Goal: Complete application form

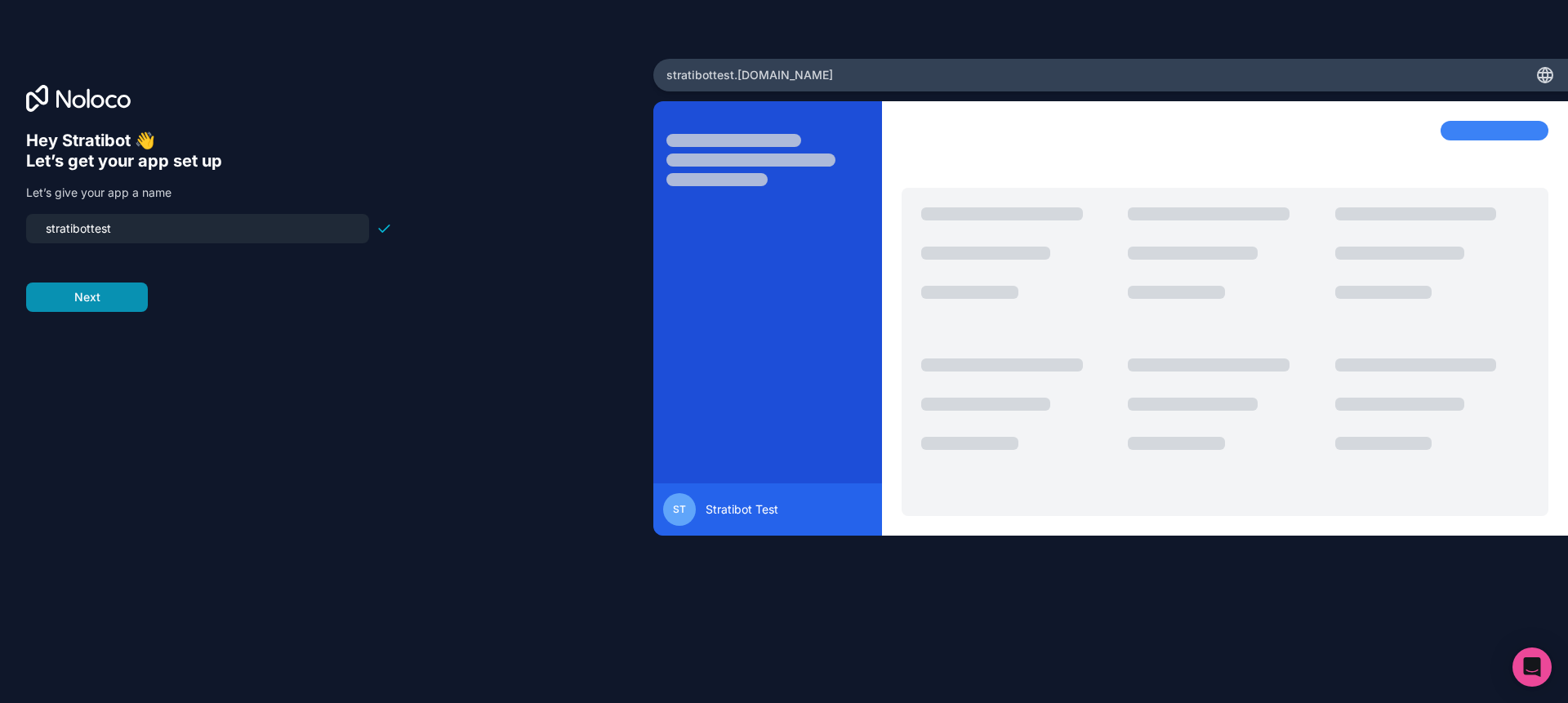
type input "stratibottest"
click at [54, 293] on button "Next" at bounding box center [87, 297] width 121 height 29
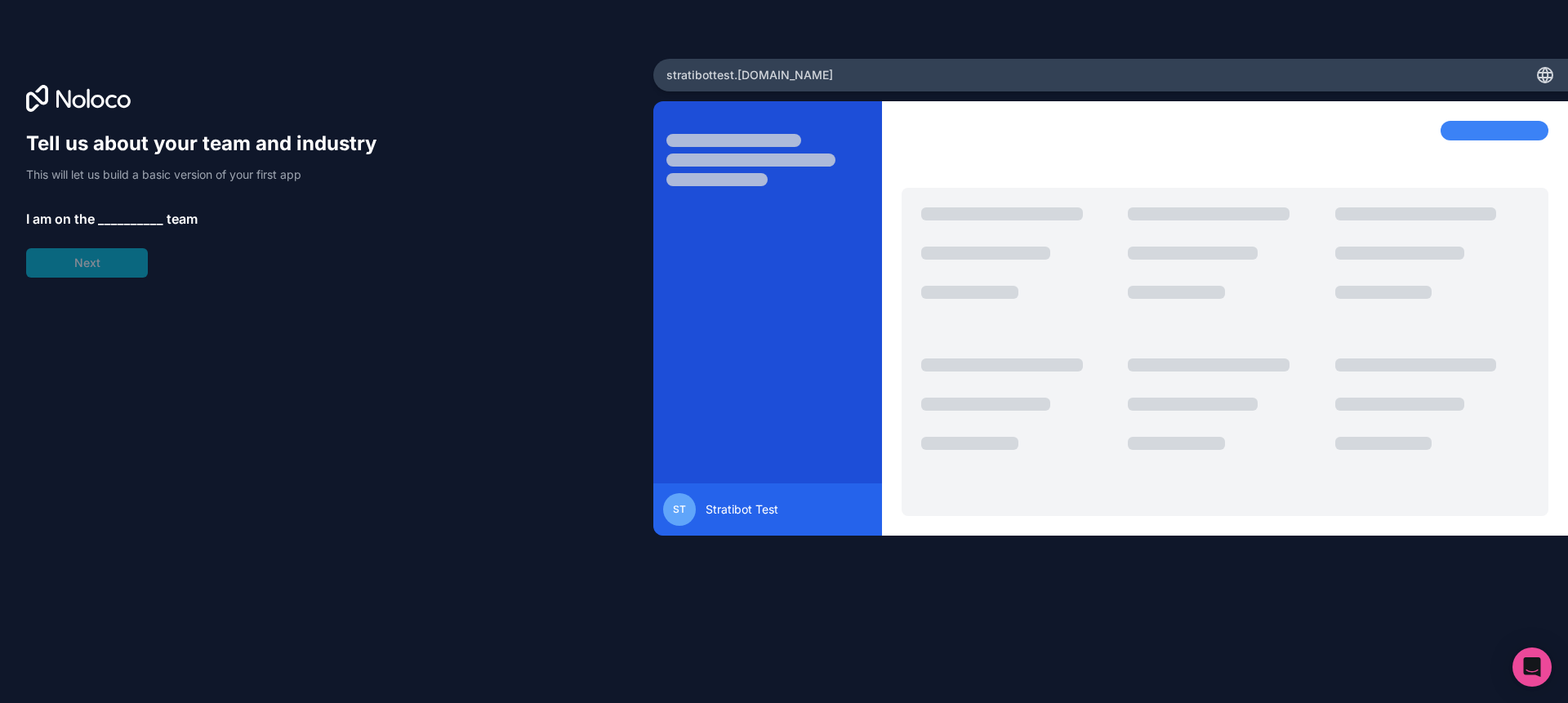
click at [146, 216] on span "__________" at bounding box center [130, 219] width 65 height 20
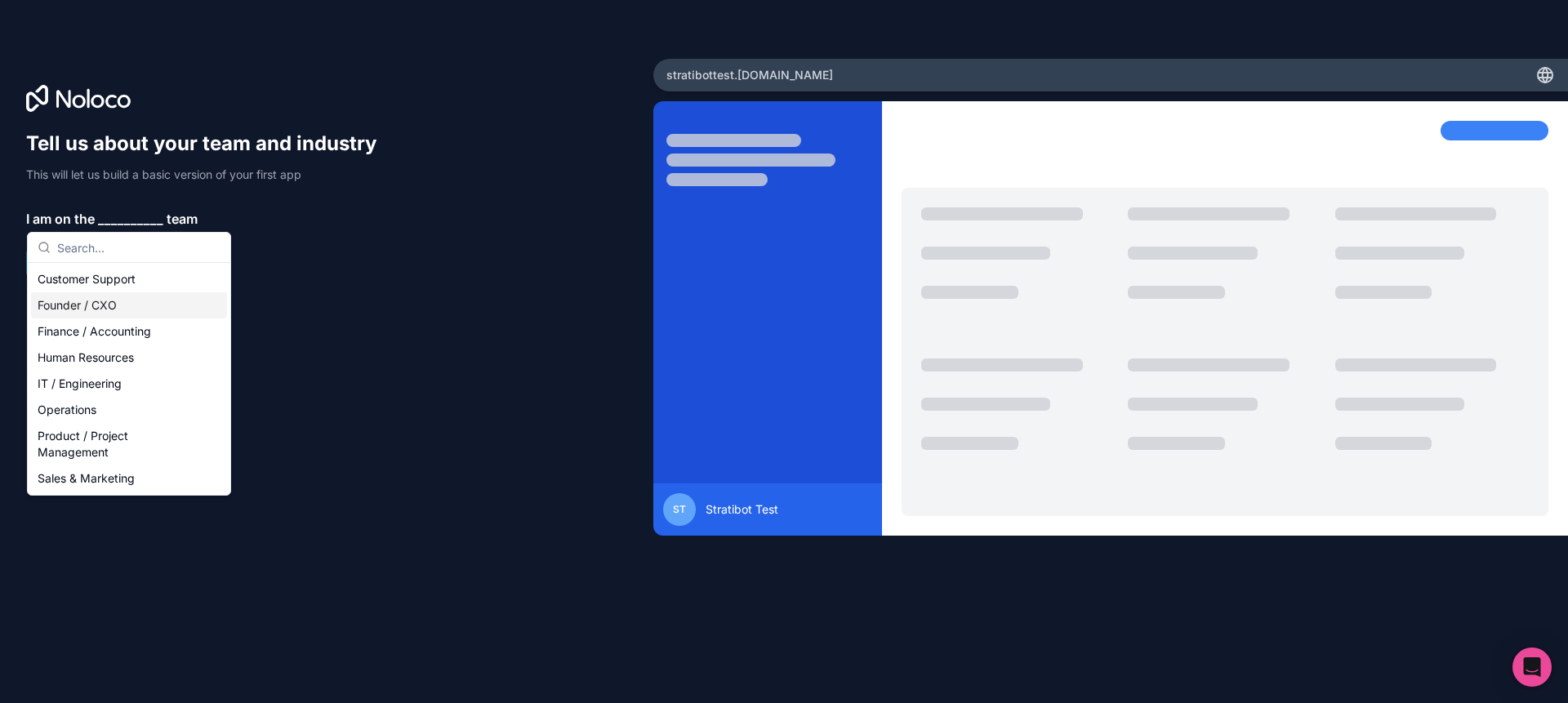
click at [161, 302] on div "Founder / CXO" at bounding box center [129, 305] width 196 height 26
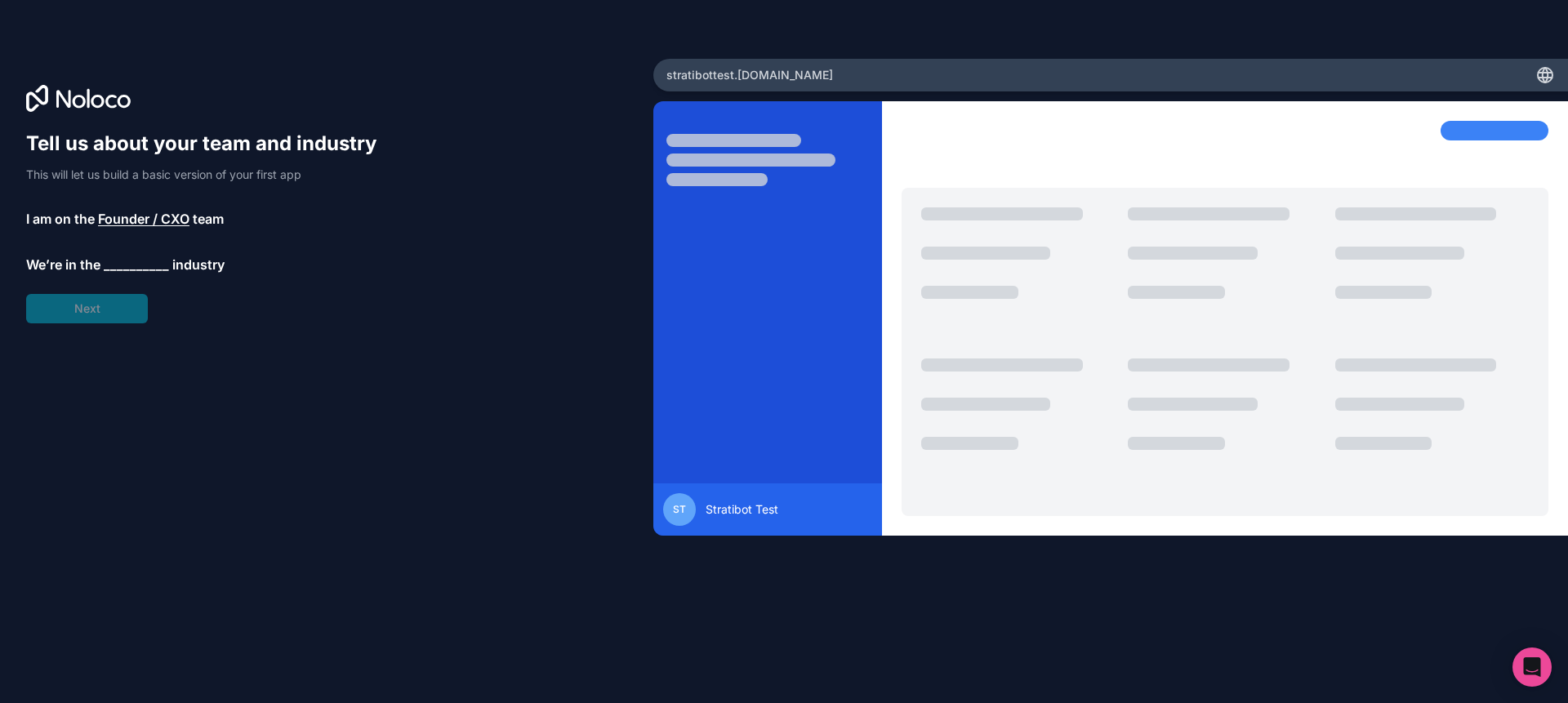
click at [142, 263] on span "__________" at bounding box center [136, 264] width 65 height 20
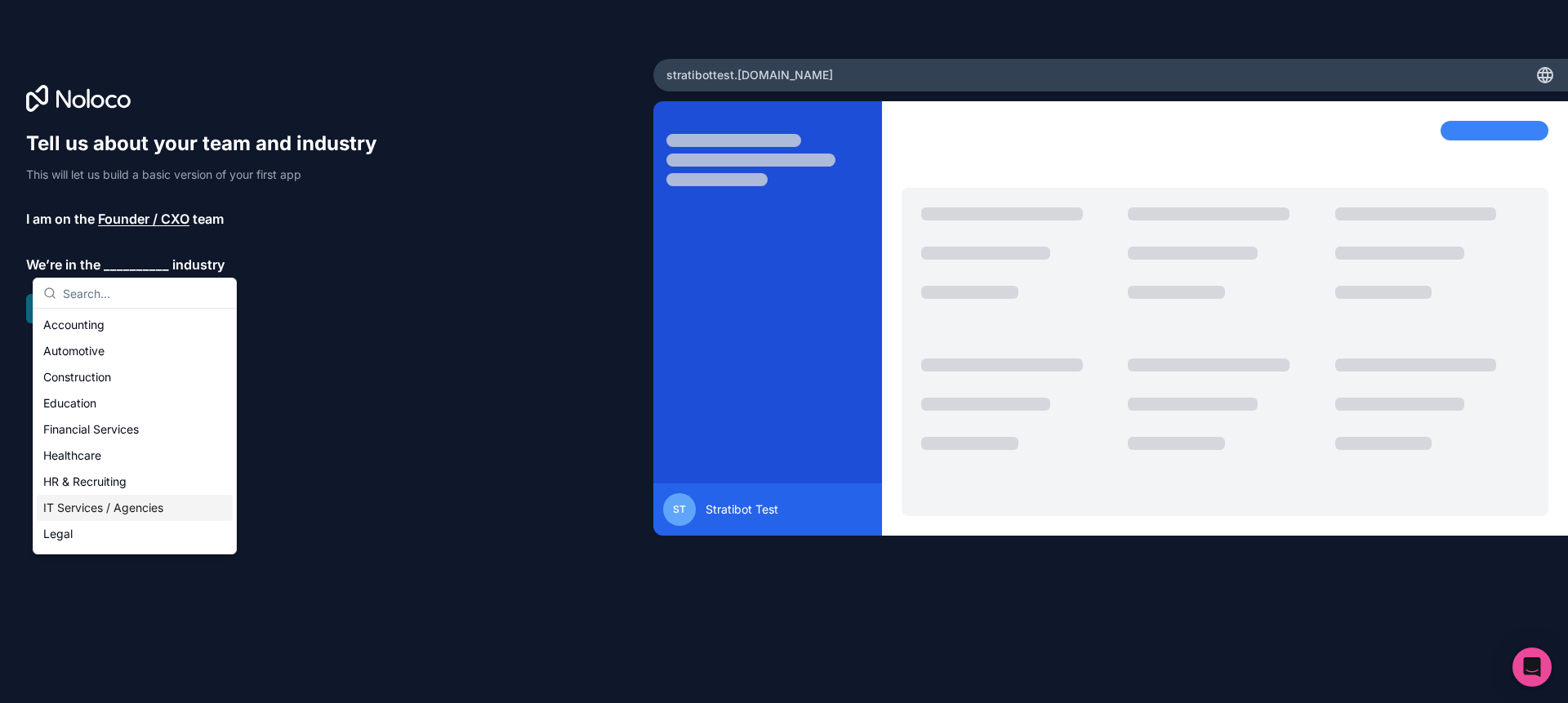
click at [179, 509] on div "IT Services / Agencies" at bounding box center [134, 507] width 196 height 26
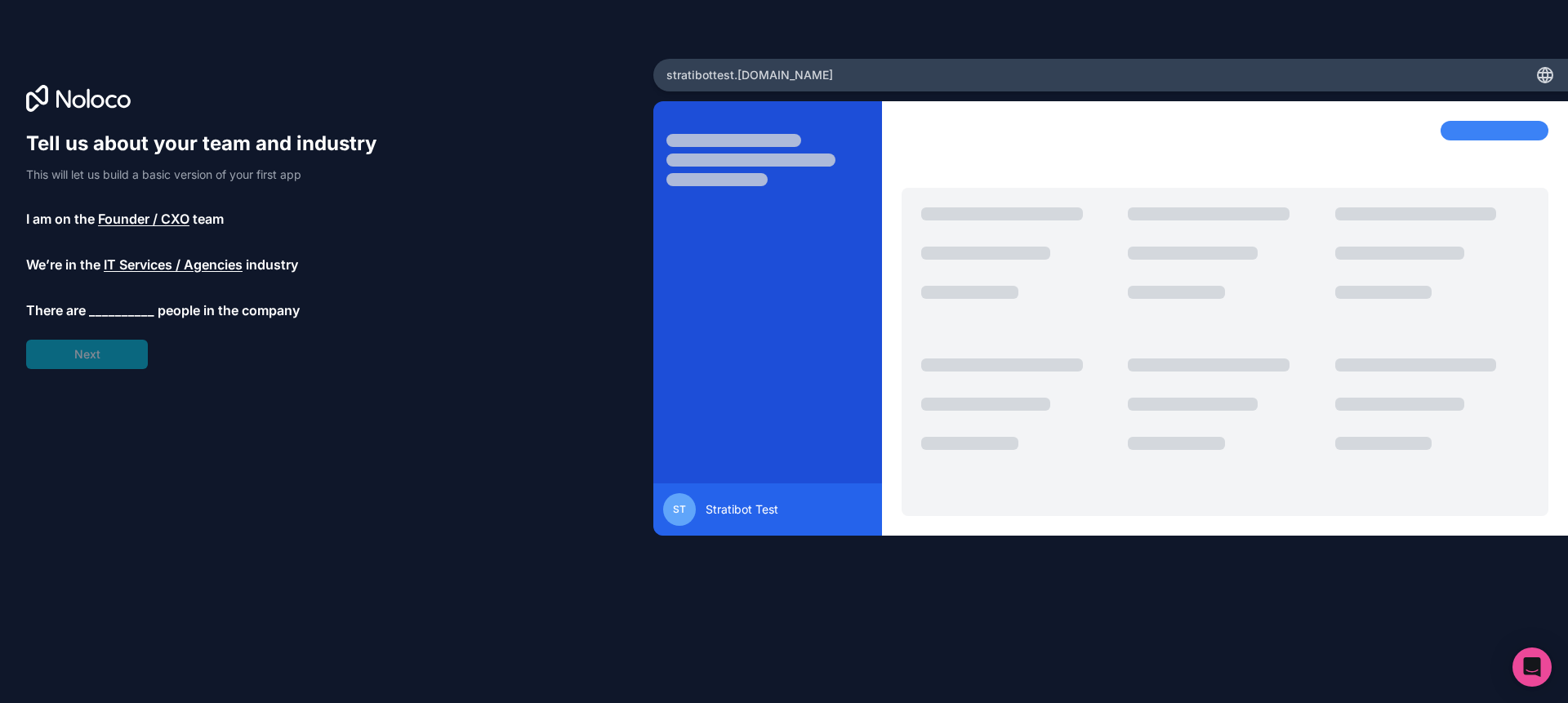
click at [109, 313] on span "__________" at bounding box center [121, 311] width 65 height 20
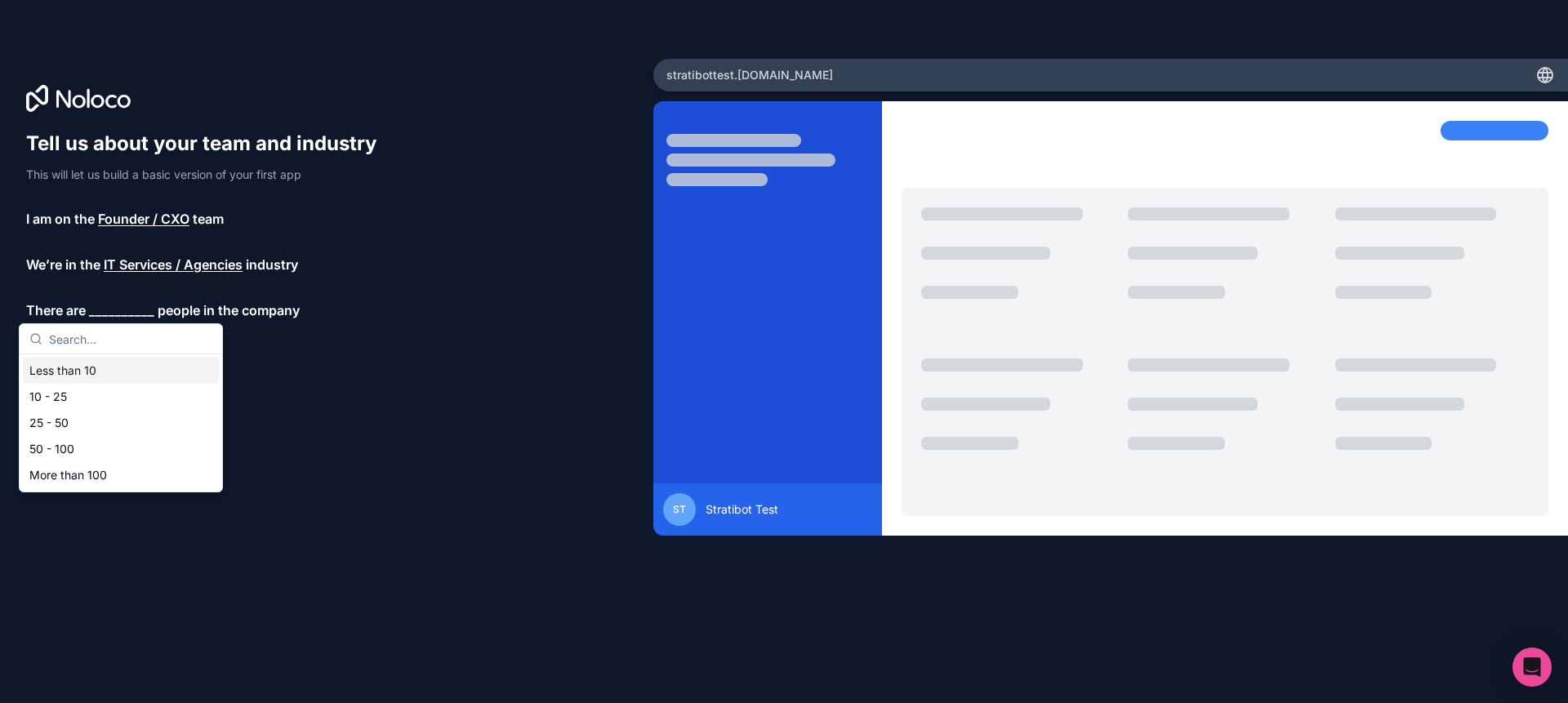
click at [140, 367] on div "Less than 10" at bounding box center [121, 371] width 196 height 26
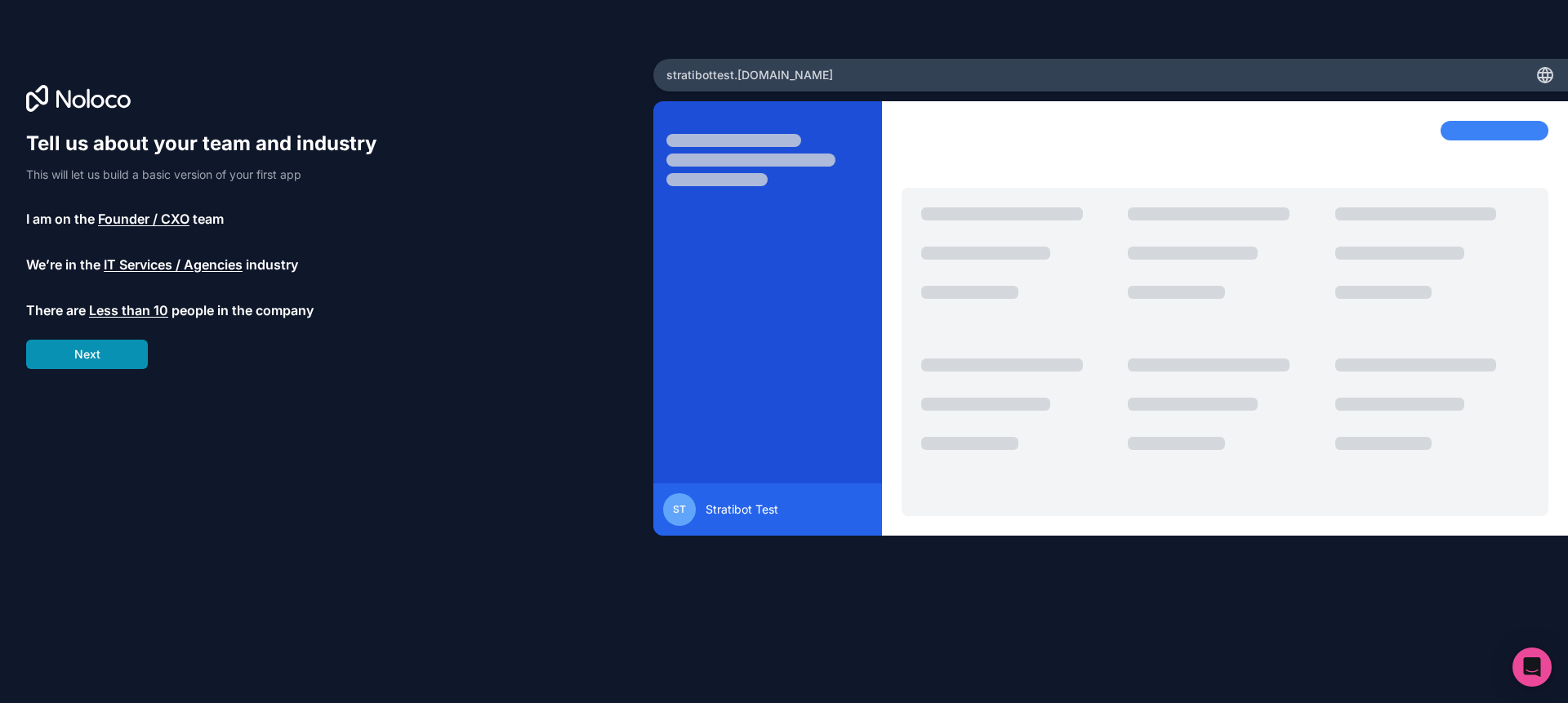
click at [71, 359] on button "Next" at bounding box center [87, 354] width 121 height 29
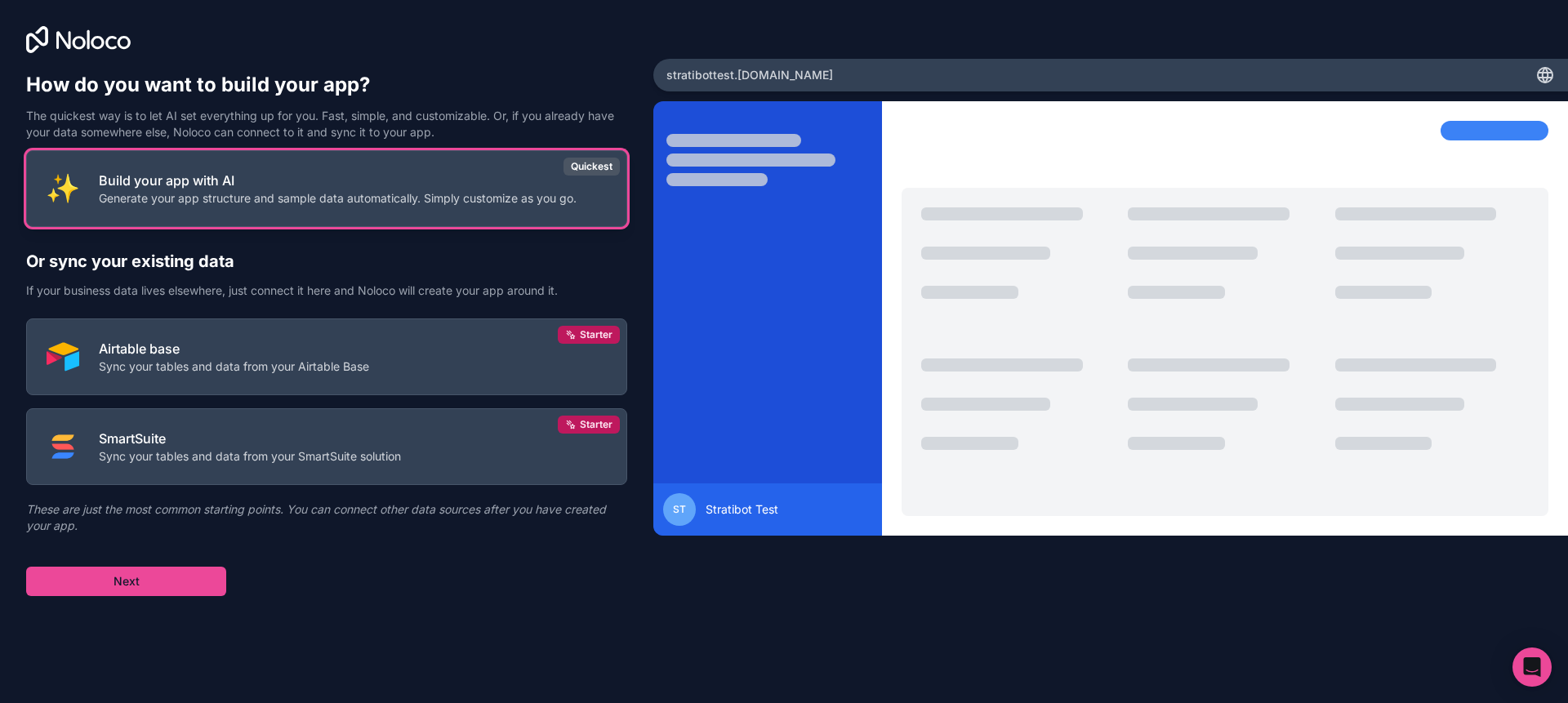
click at [62, 172] on button "Build your app with AI Generate your app structure and sample data automaticall…" at bounding box center [326, 188] width 601 height 77
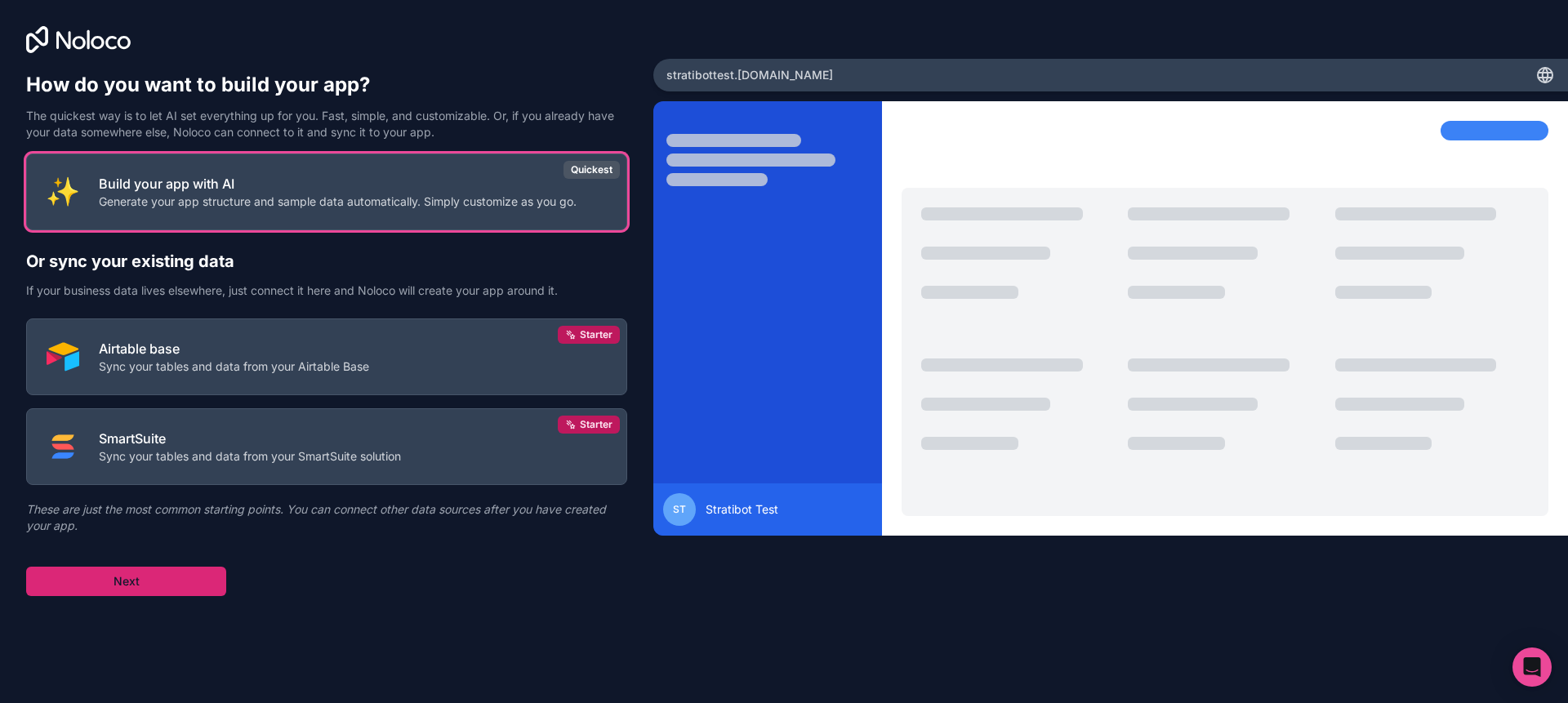
click at [100, 593] on button "Next" at bounding box center [126, 582] width 200 height 29
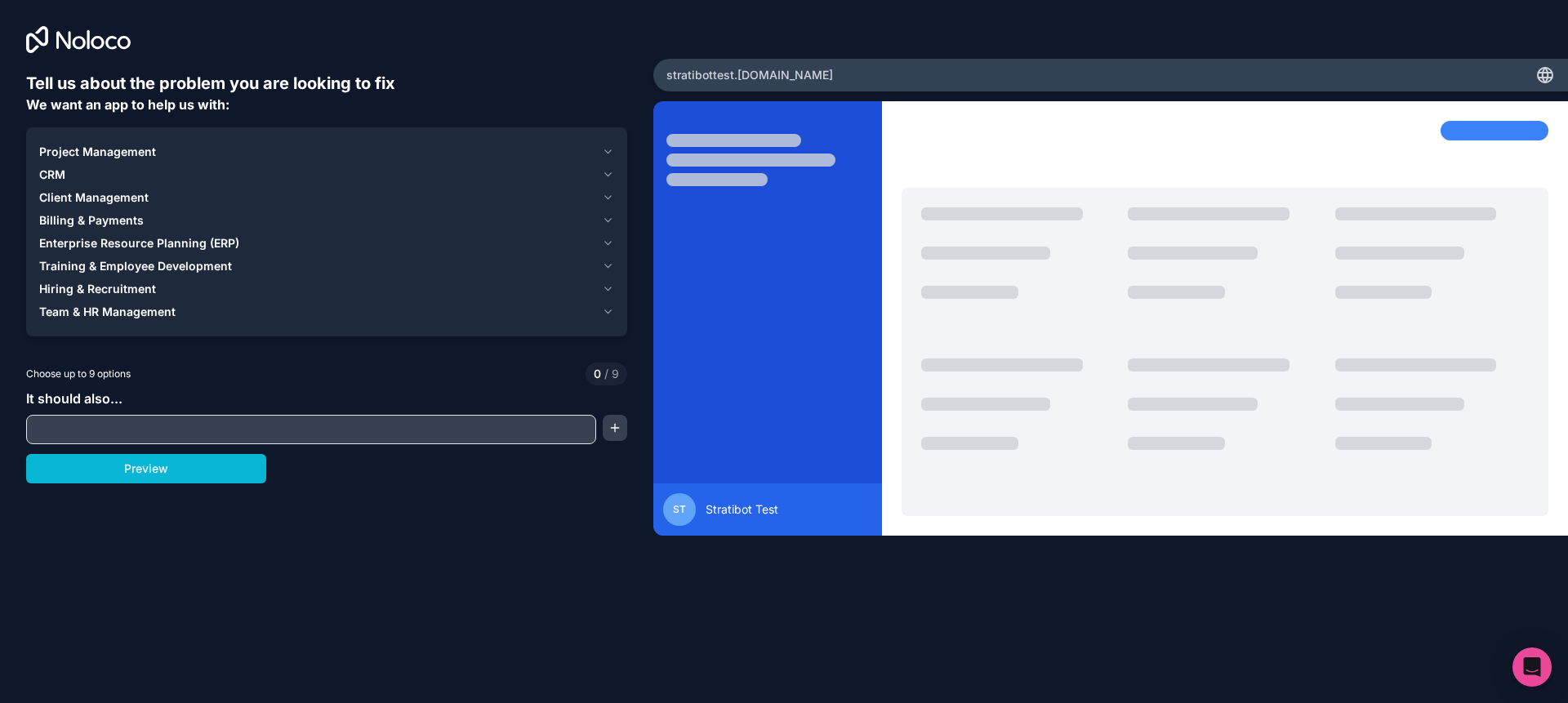
click at [438, 153] on div "Project Management" at bounding box center [317, 152] width 556 height 16
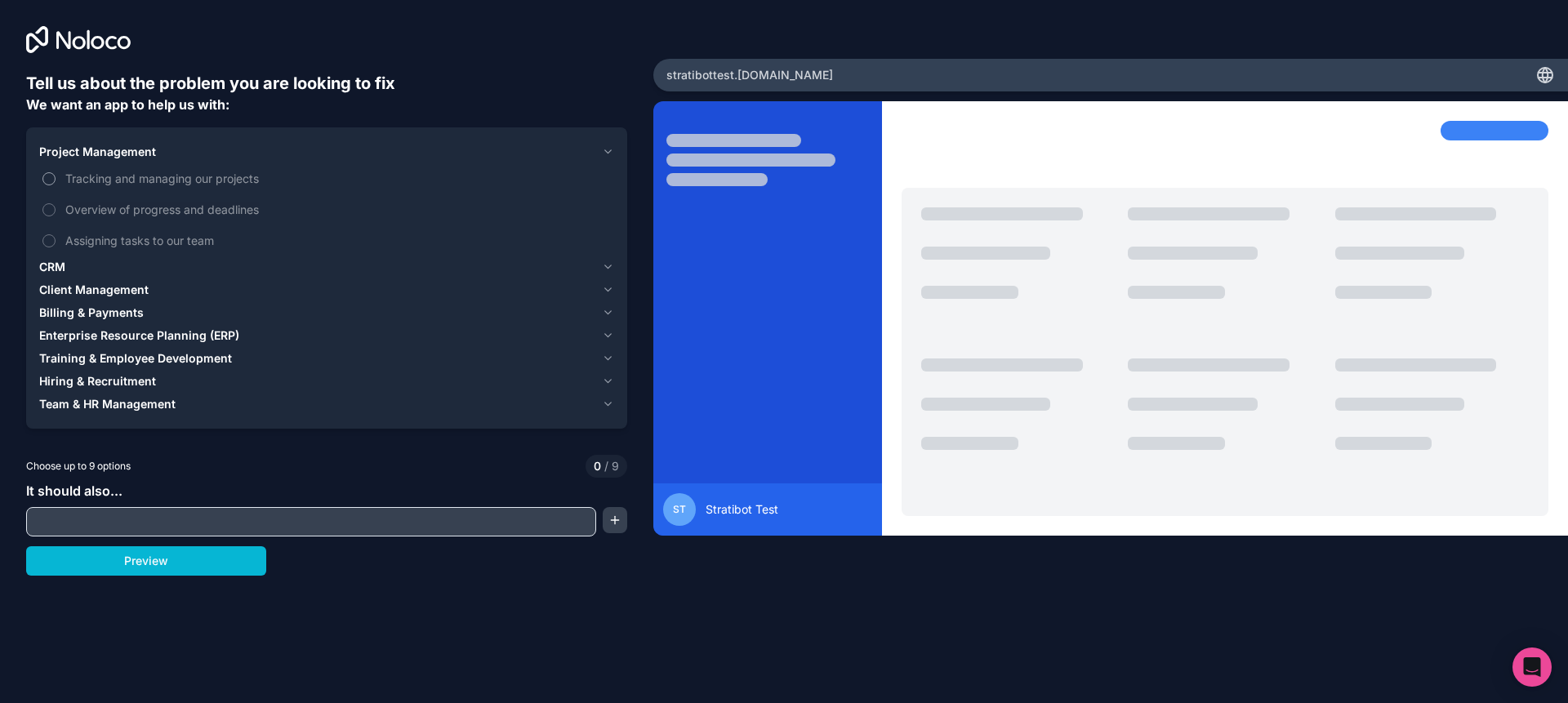
click at [49, 180] on button "Tracking and managing our projects" at bounding box center [49, 179] width 13 height 13
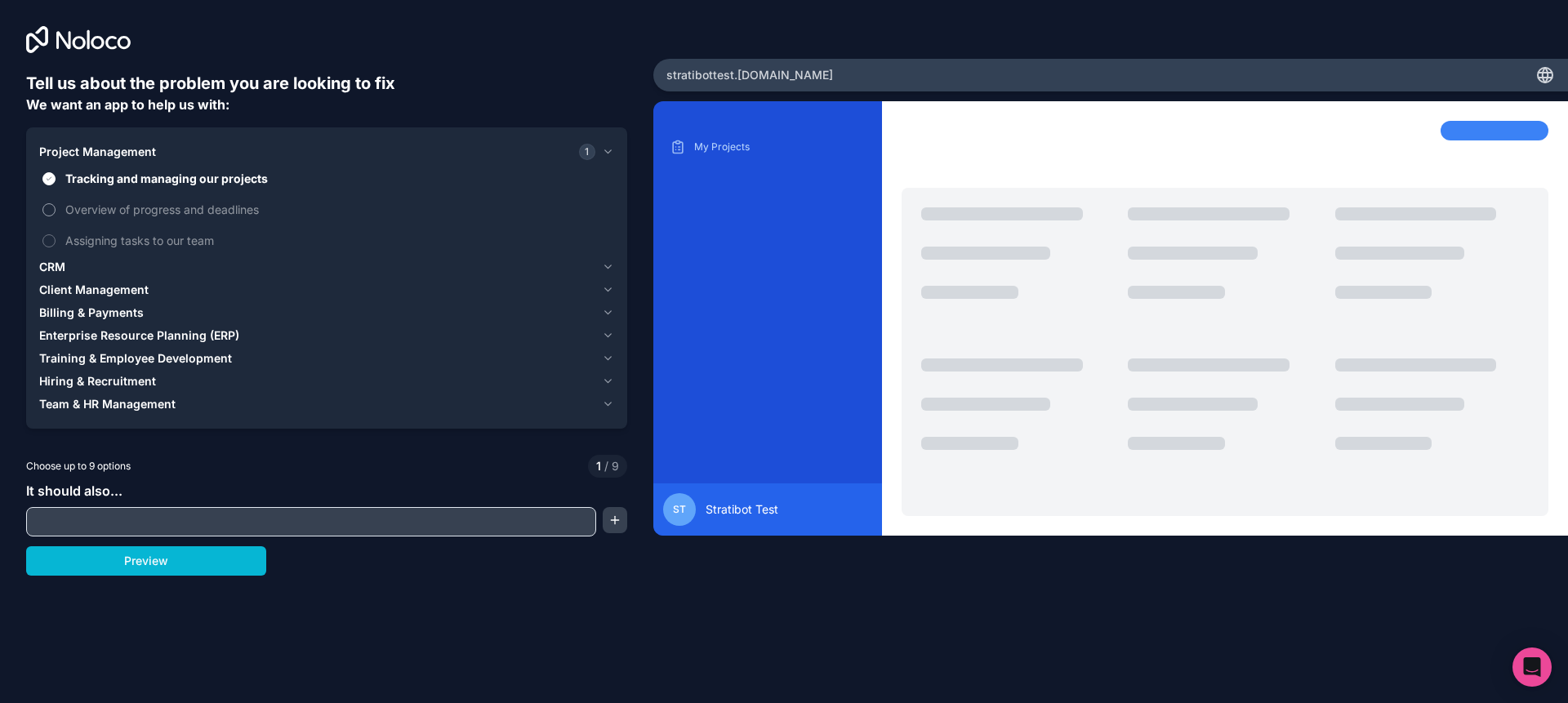
click at [46, 215] on label "Overview of progress and deadlines" at bounding box center [327, 210] width 575 height 30
click at [46, 215] on button "Overview of progress and deadlines" at bounding box center [49, 210] width 13 height 13
click at [47, 248] on label "Assigning tasks to our team" at bounding box center [327, 240] width 575 height 30
click at [47, 247] on button "Assigning tasks to our team" at bounding box center [49, 240] width 13 height 13
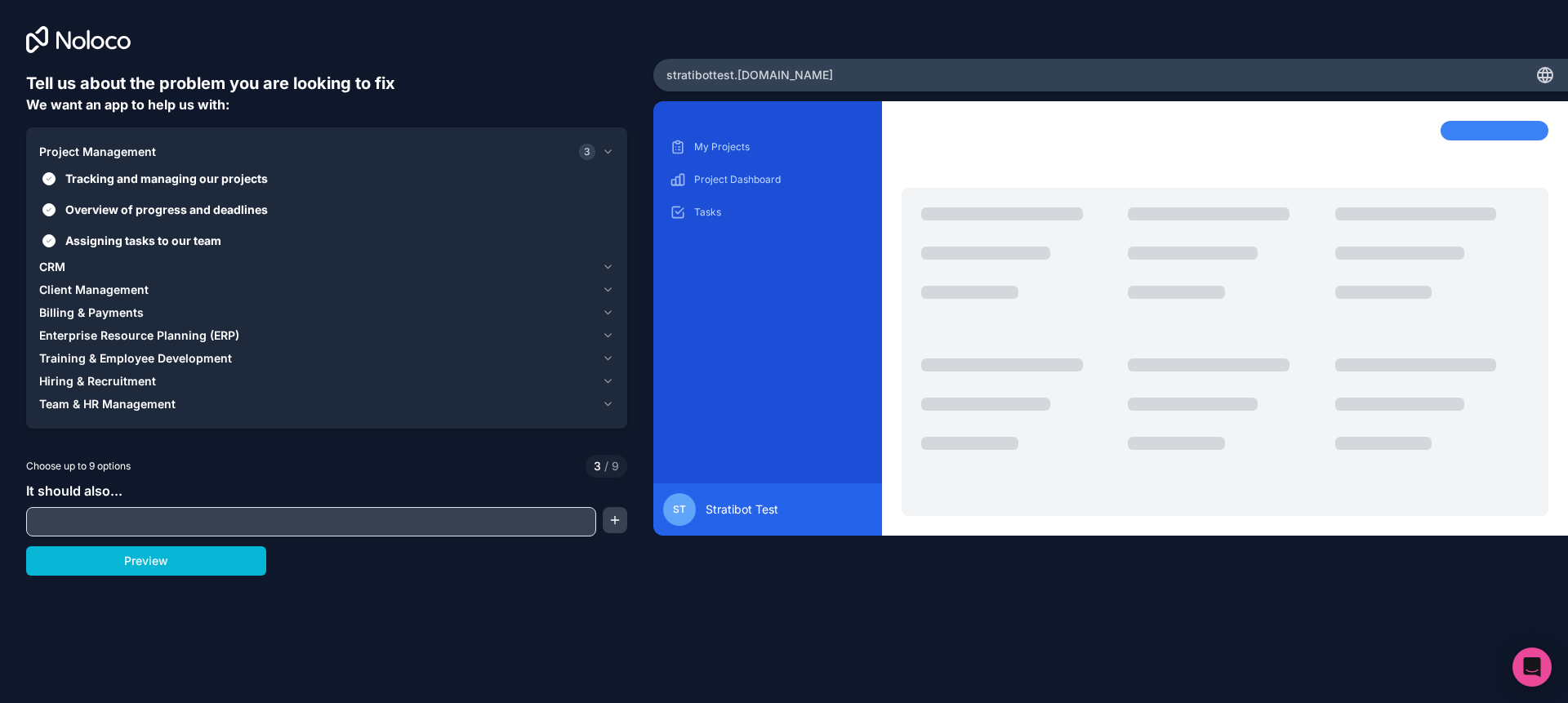
click at [421, 268] on div "CRM" at bounding box center [317, 267] width 556 height 16
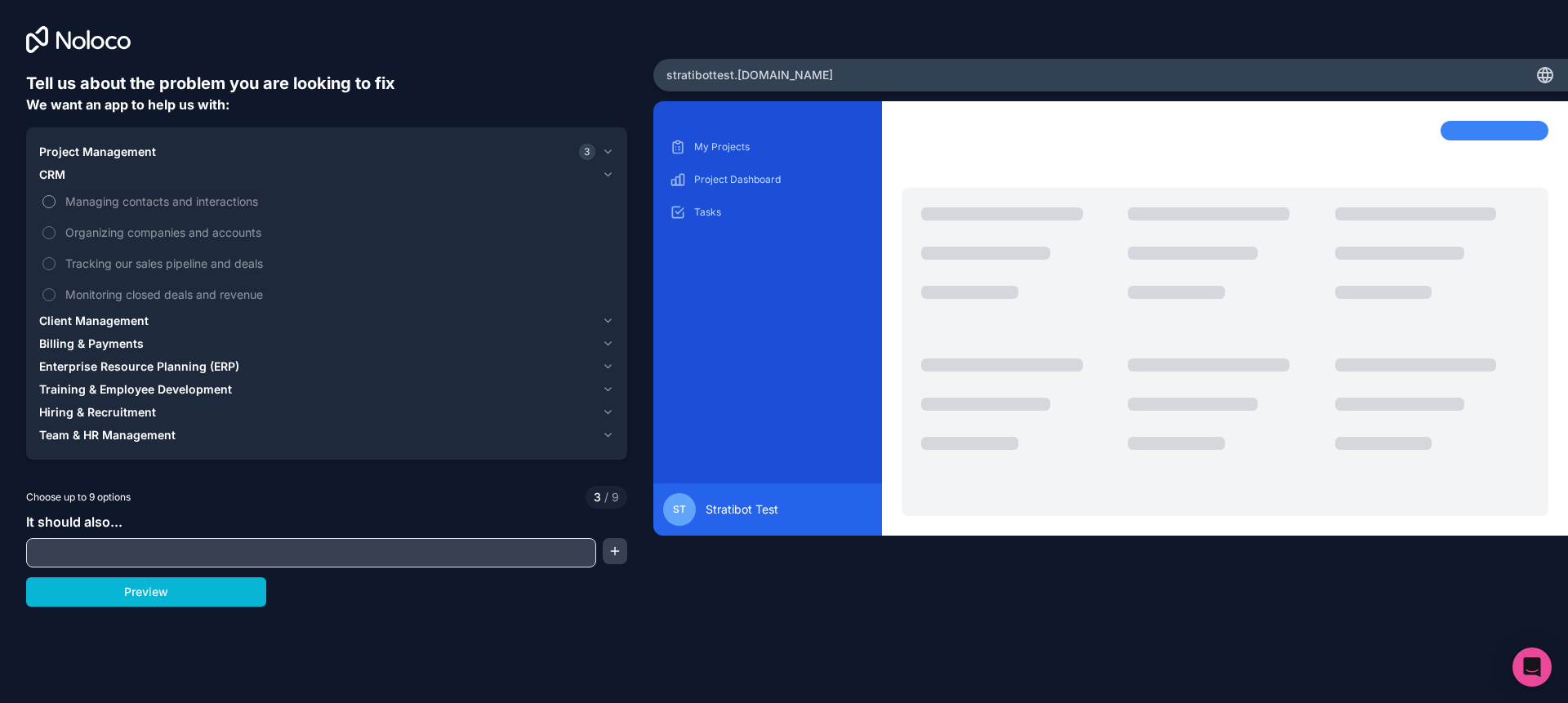
click at [49, 211] on label "Managing contacts and interactions" at bounding box center [327, 202] width 575 height 30
click at [49, 208] on button "Managing contacts and interactions" at bounding box center [49, 202] width 13 height 13
click at [53, 235] on button "Organizing companies and accounts" at bounding box center [49, 232] width 13 height 13
click at [51, 254] on label "Tracking our sales pipeline and deals" at bounding box center [327, 264] width 575 height 30
click at [51, 257] on button "Tracking our sales pipeline and deals" at bounding box center [49, 264] width 13 height 13
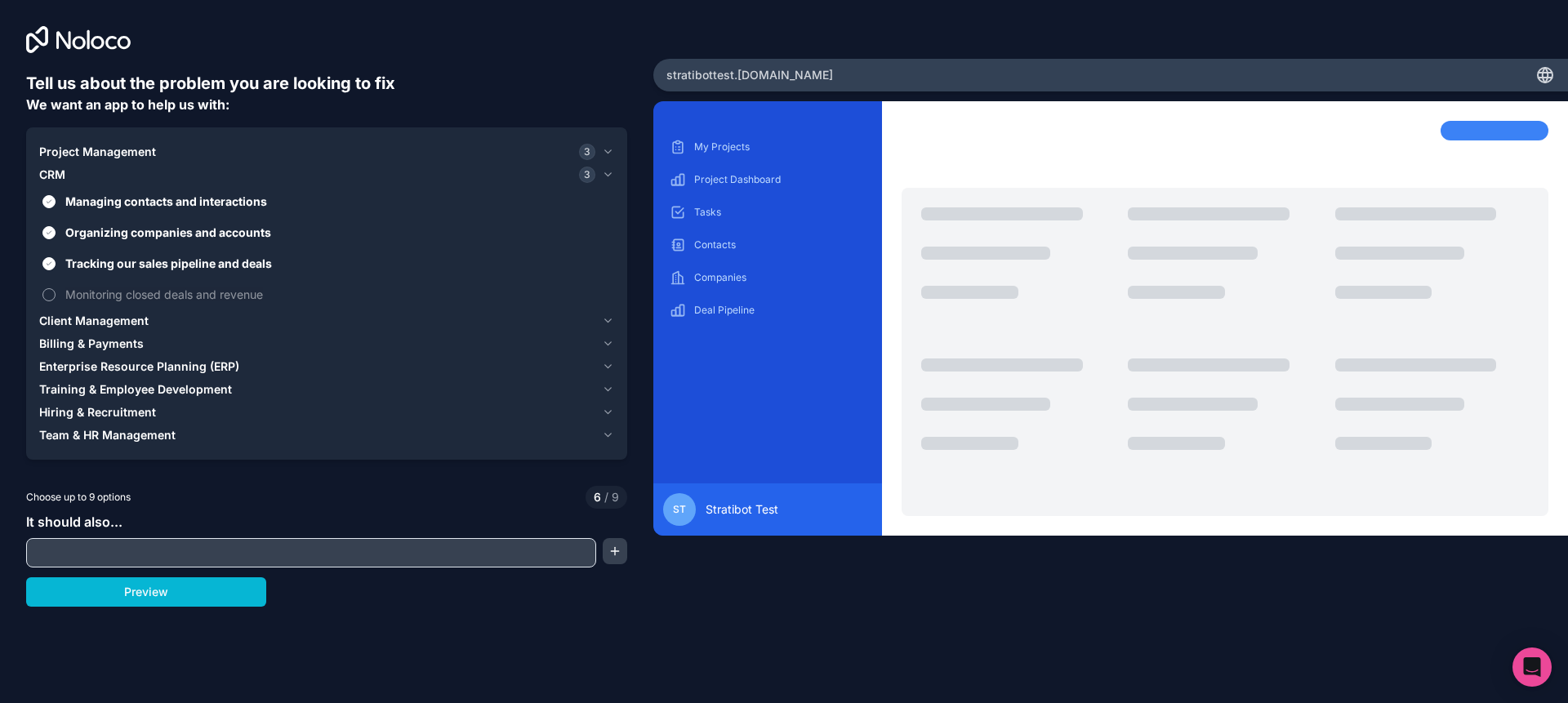
click at [48, 296] on button "Monitoring closed deals and revenue" at bounding box center [49, 295] width 13 height 13
click at [376, 320] on div "Client Management" at bounding box center [317, 321] width 556 height 16
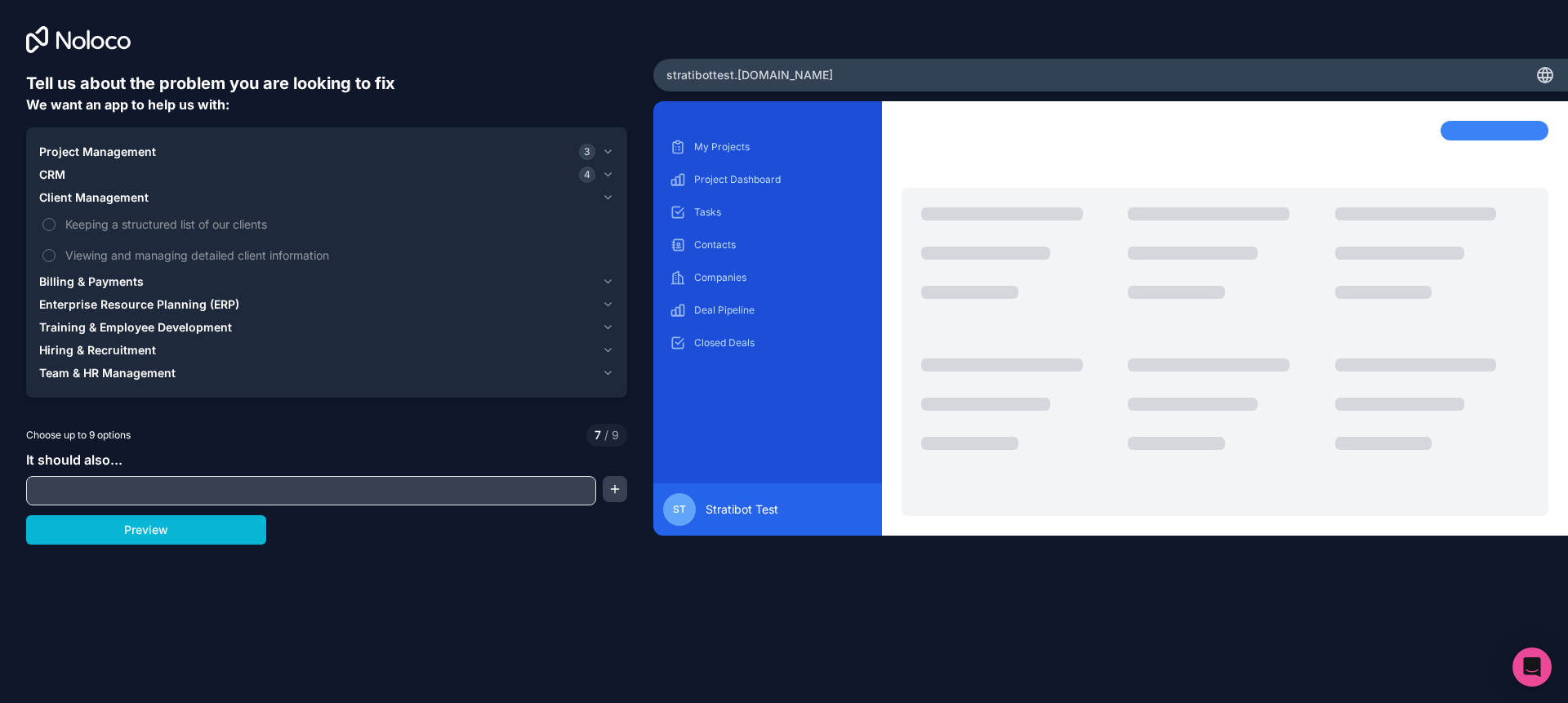
click at [282, 282] on div "Billing & Payments" at bounding box center [317, 281] width 556 height 16
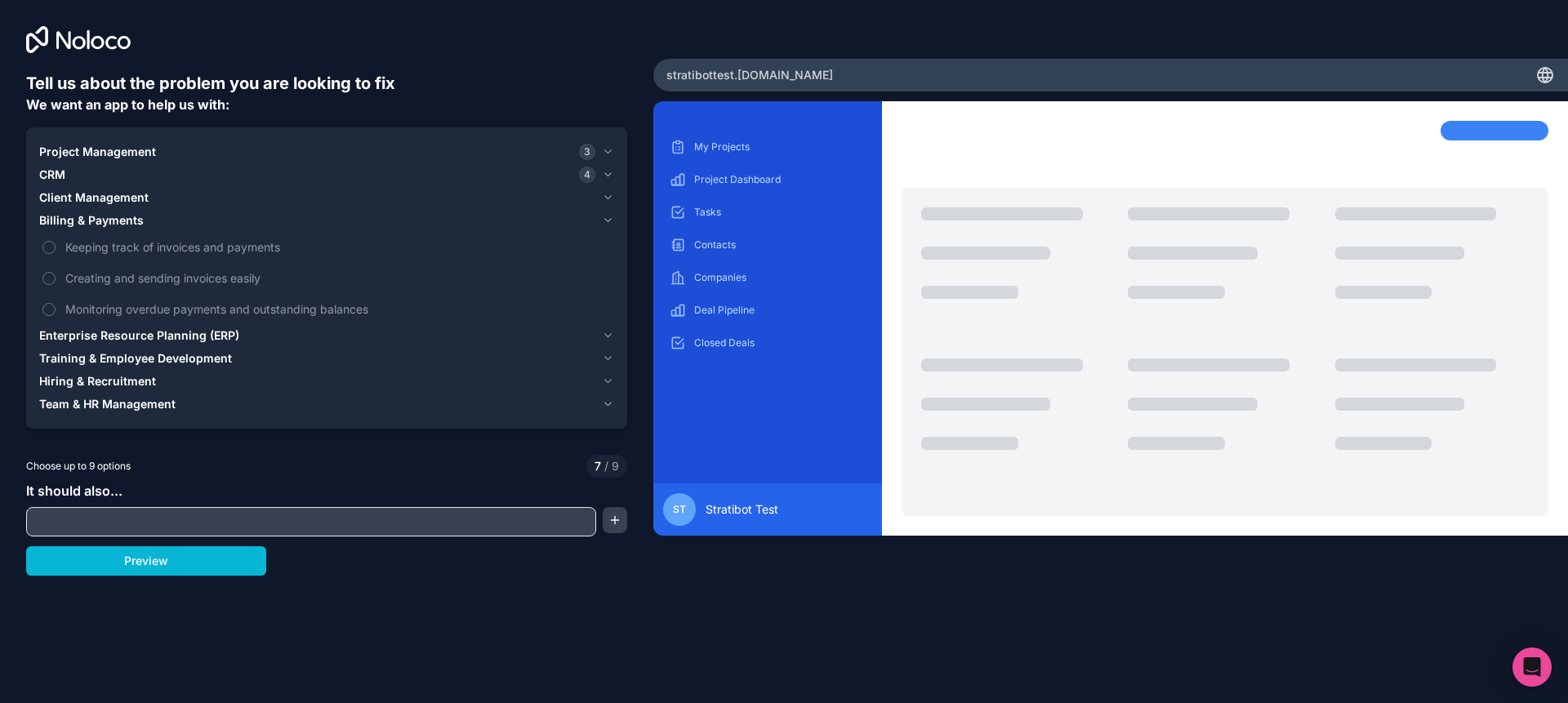
click at [288, 218] on div "Billing & Payments" at bounding box center [317, 221] width 556 height 16
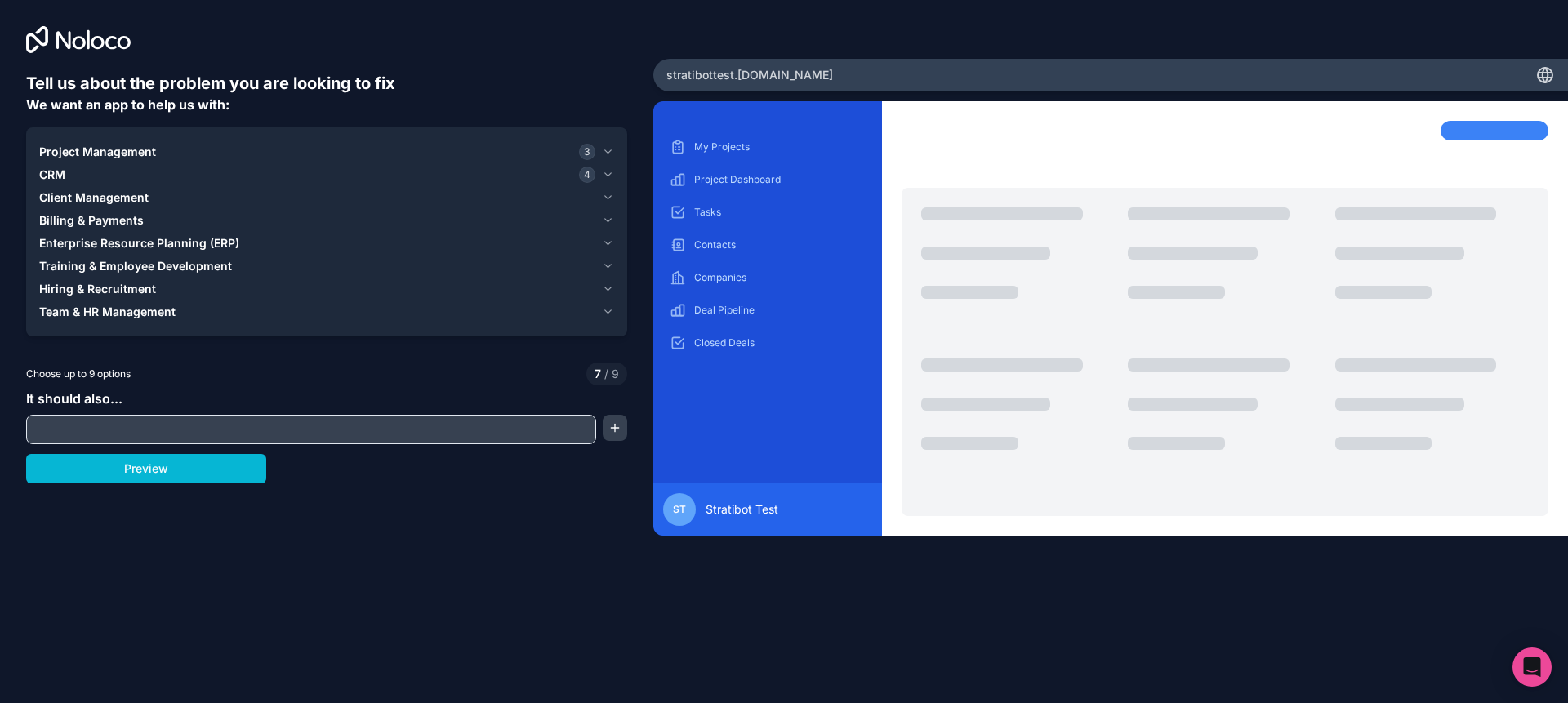
click at [302, 245] on div "Enterprise Resource Planning (ERP)" at bounding box center [317, 243] width 556 height 16
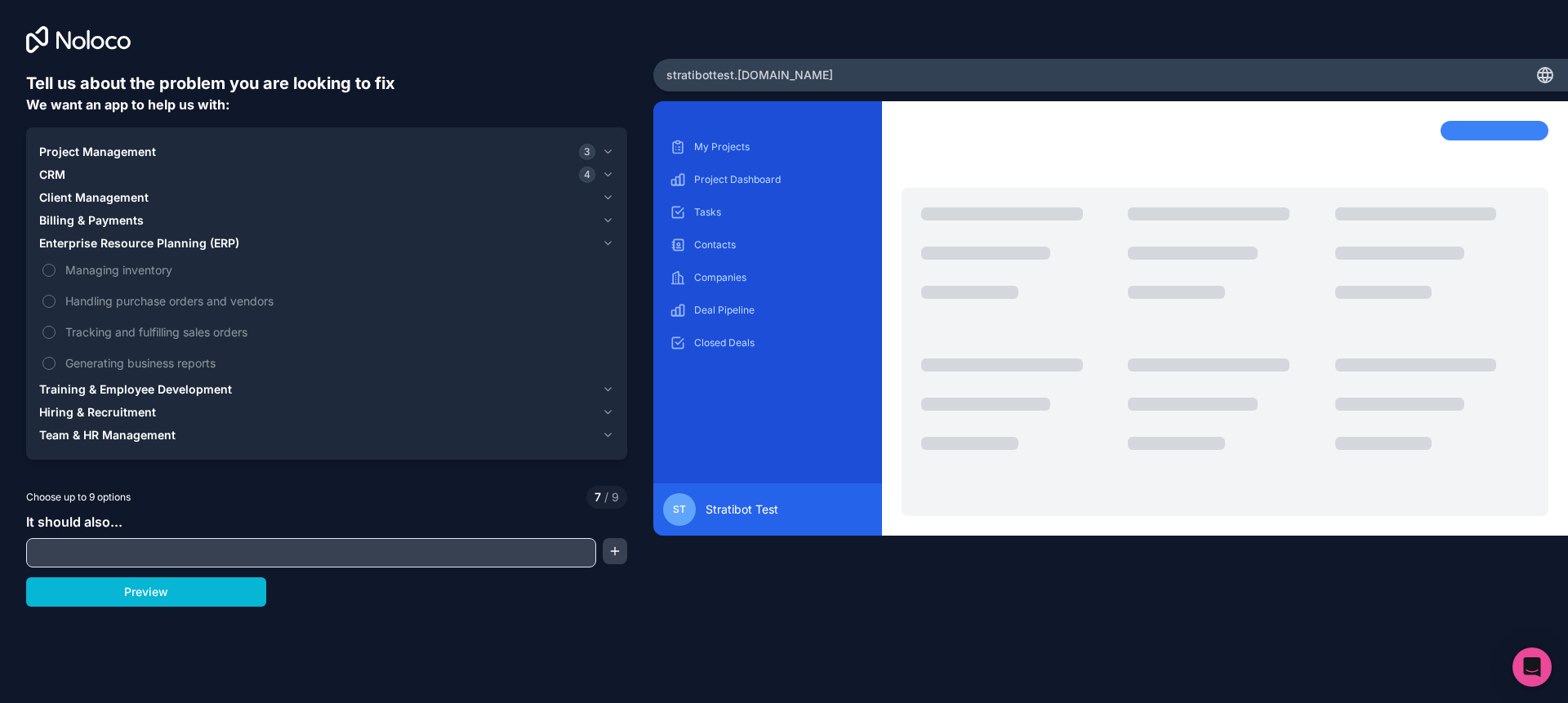
click at [302, 245] on div "Enterprise Resource Planning (ERP)" at bounding box center [317, 243] width 556 height 16
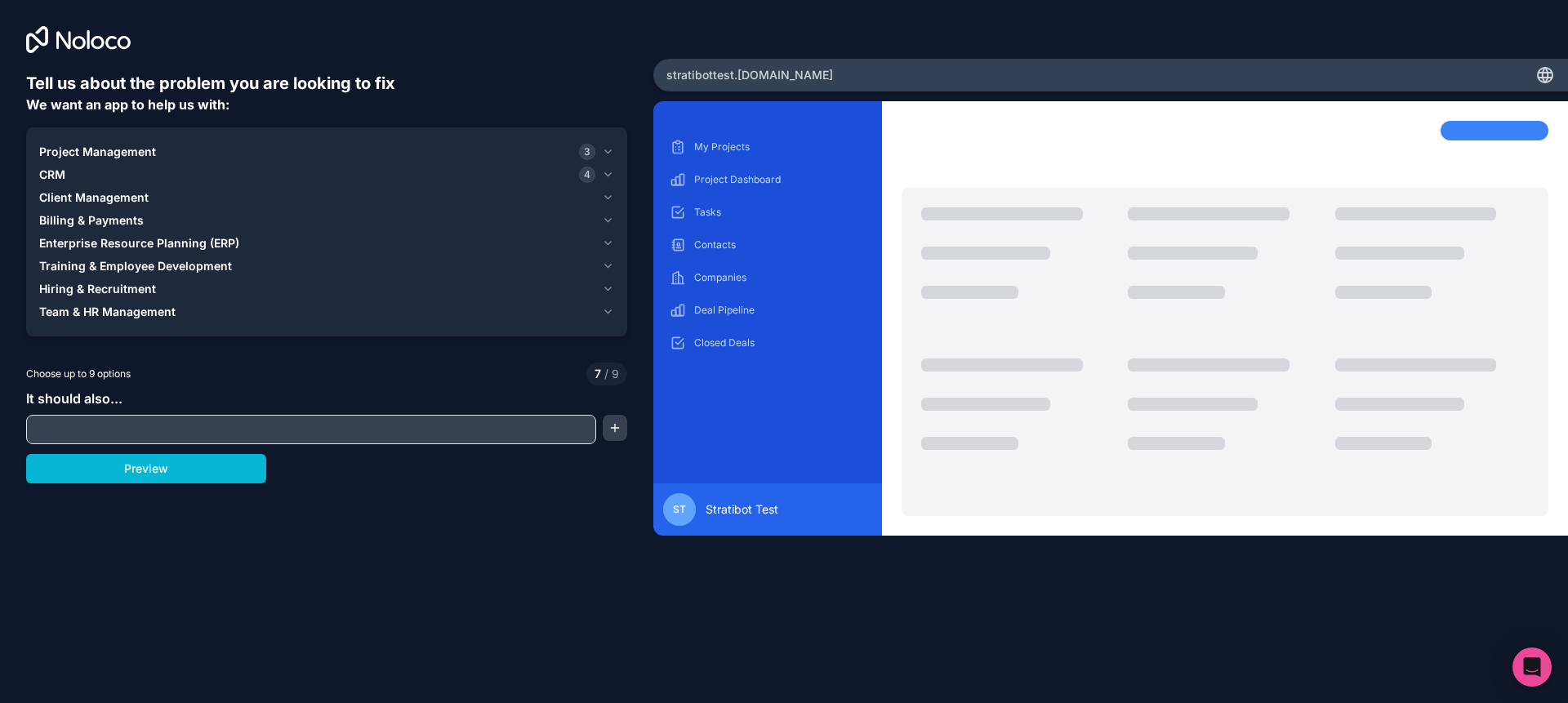
click at [291, 268] on div "Training & Employee Development" at bounding box center [317, 266] width 556 height 16
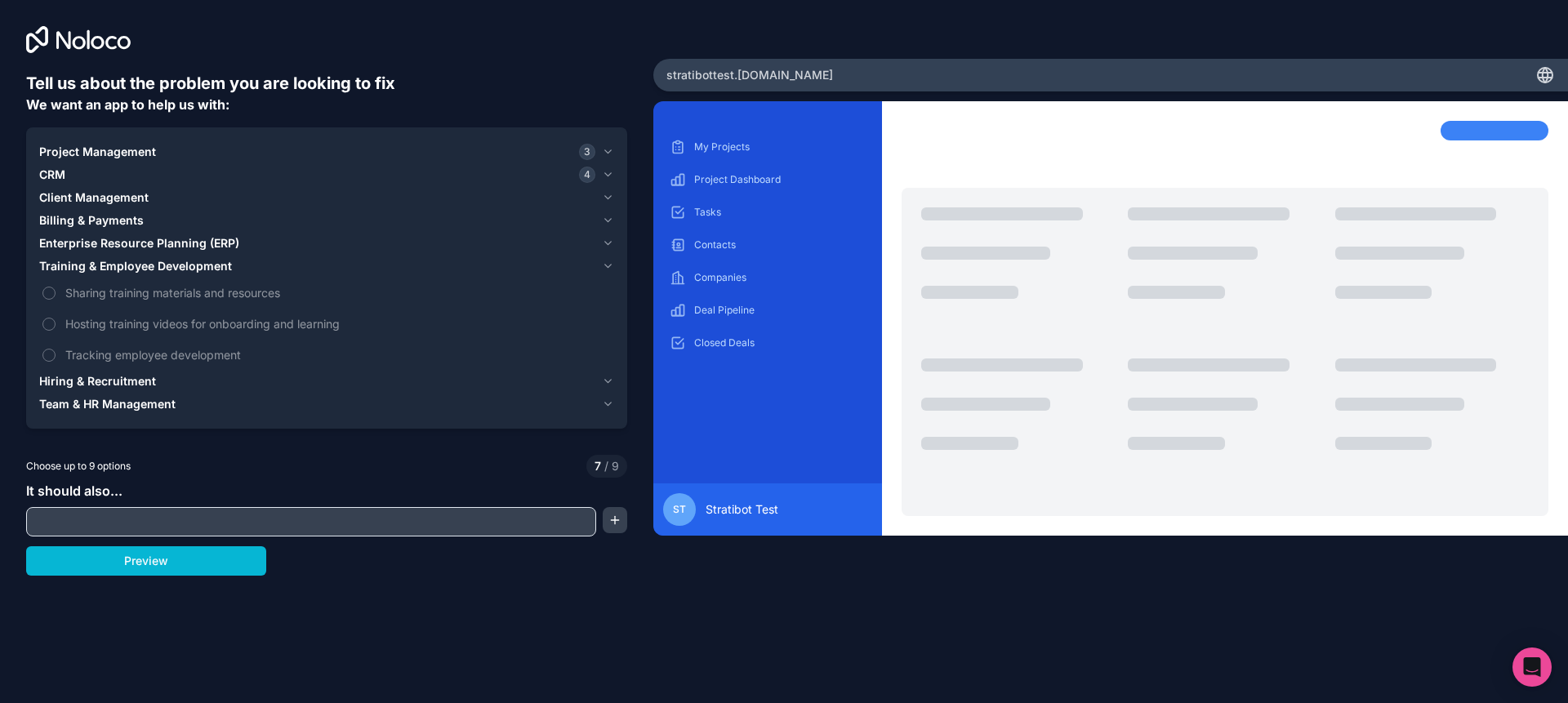
click at [291, 268] on div "Training & Employee Development" at bounding box center [317, 266] width 556 height 16
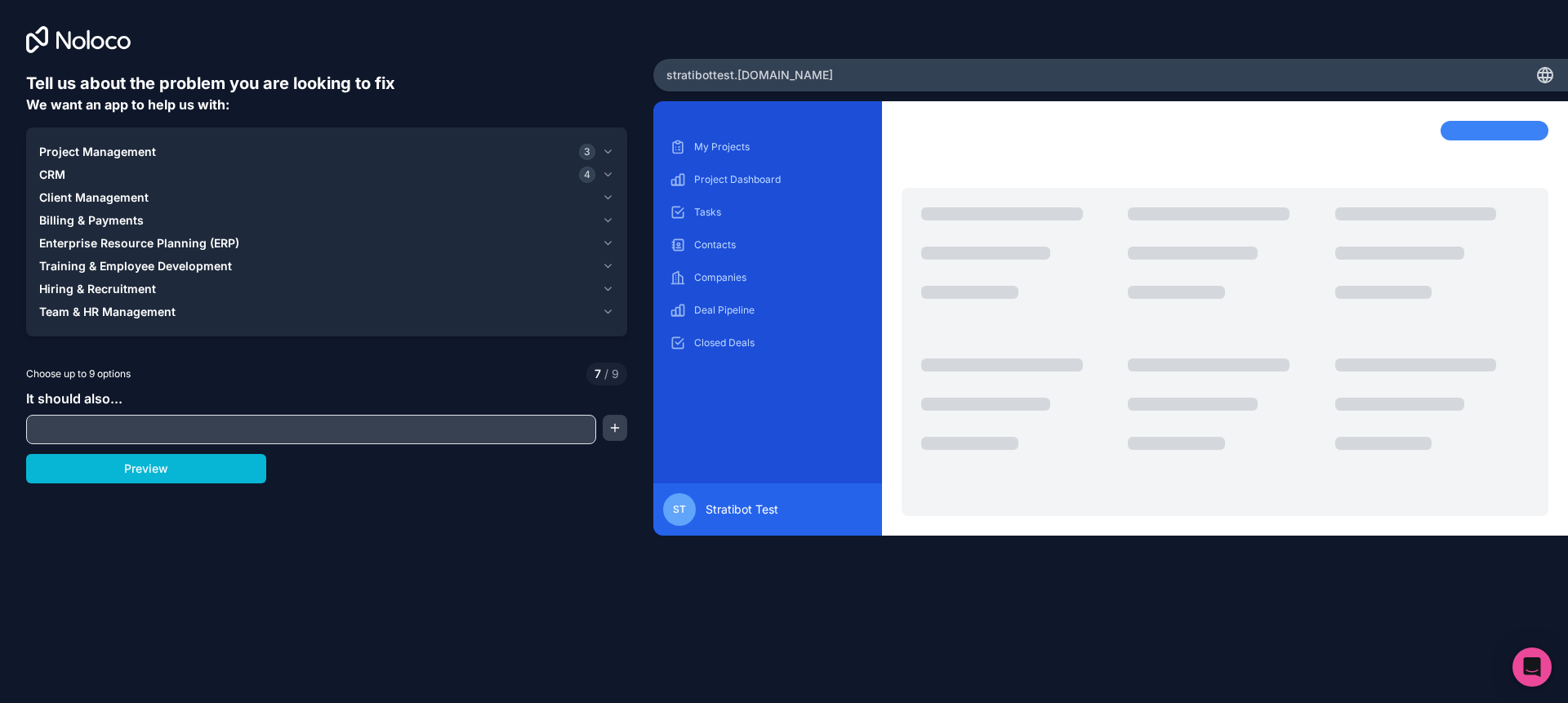
click at [272, 290] on div "Hiring & Recruitment" at bounding box center [317, 289] width 556 height 16
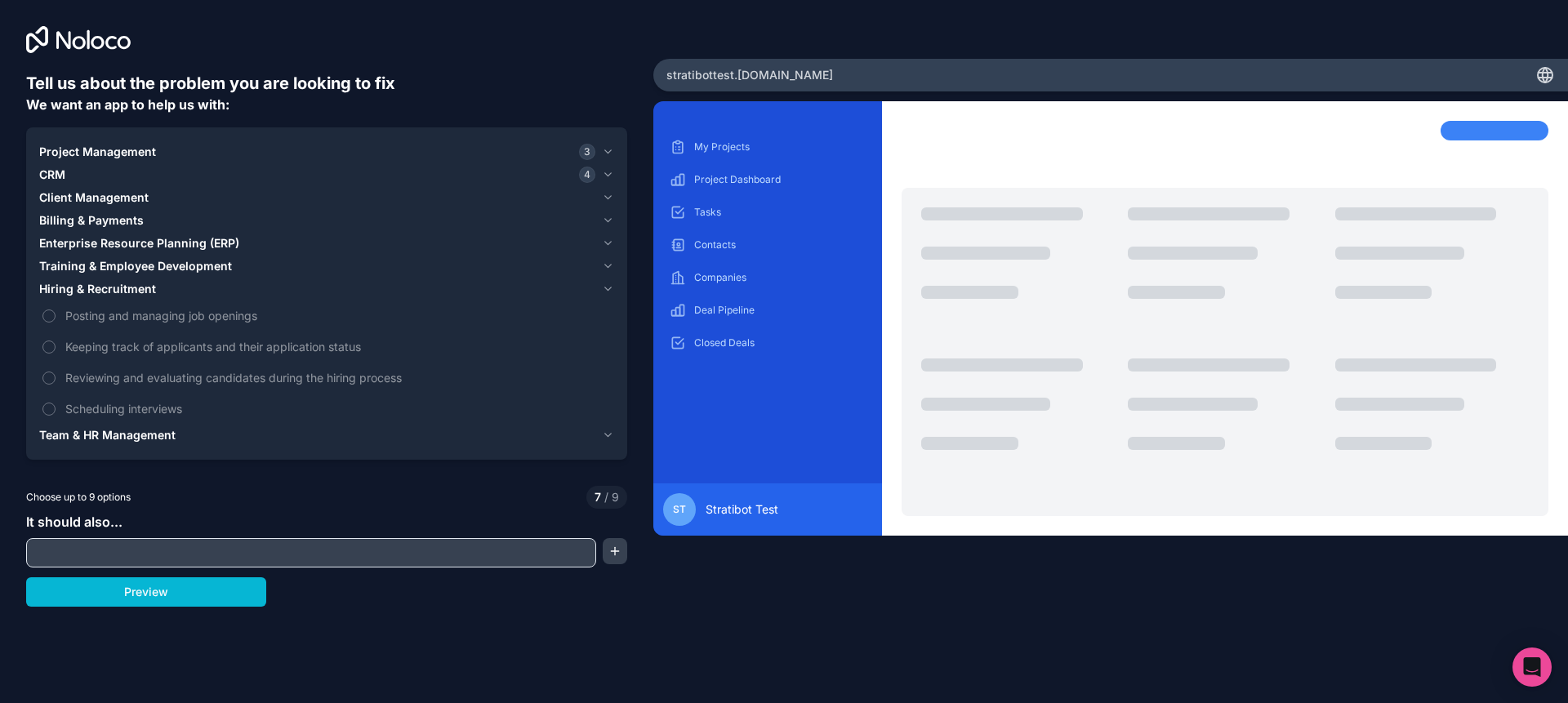
click at [264, 291] on div "Hiring & Recruitment" at bounding box center [317, 289] width 556 height 16
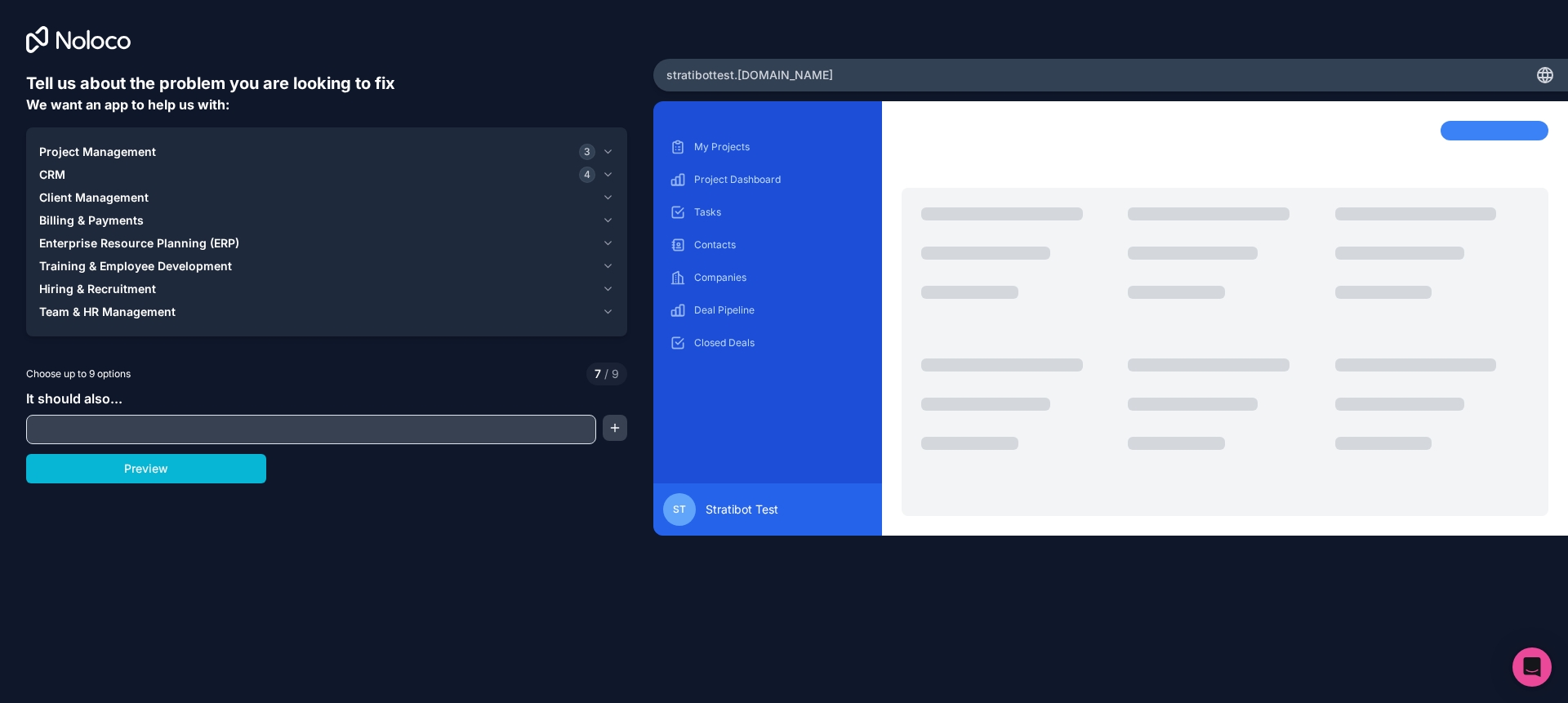
click at [233, 320] on button "Team & HR Management" at bounding box center [327, 313] width 575 height 23
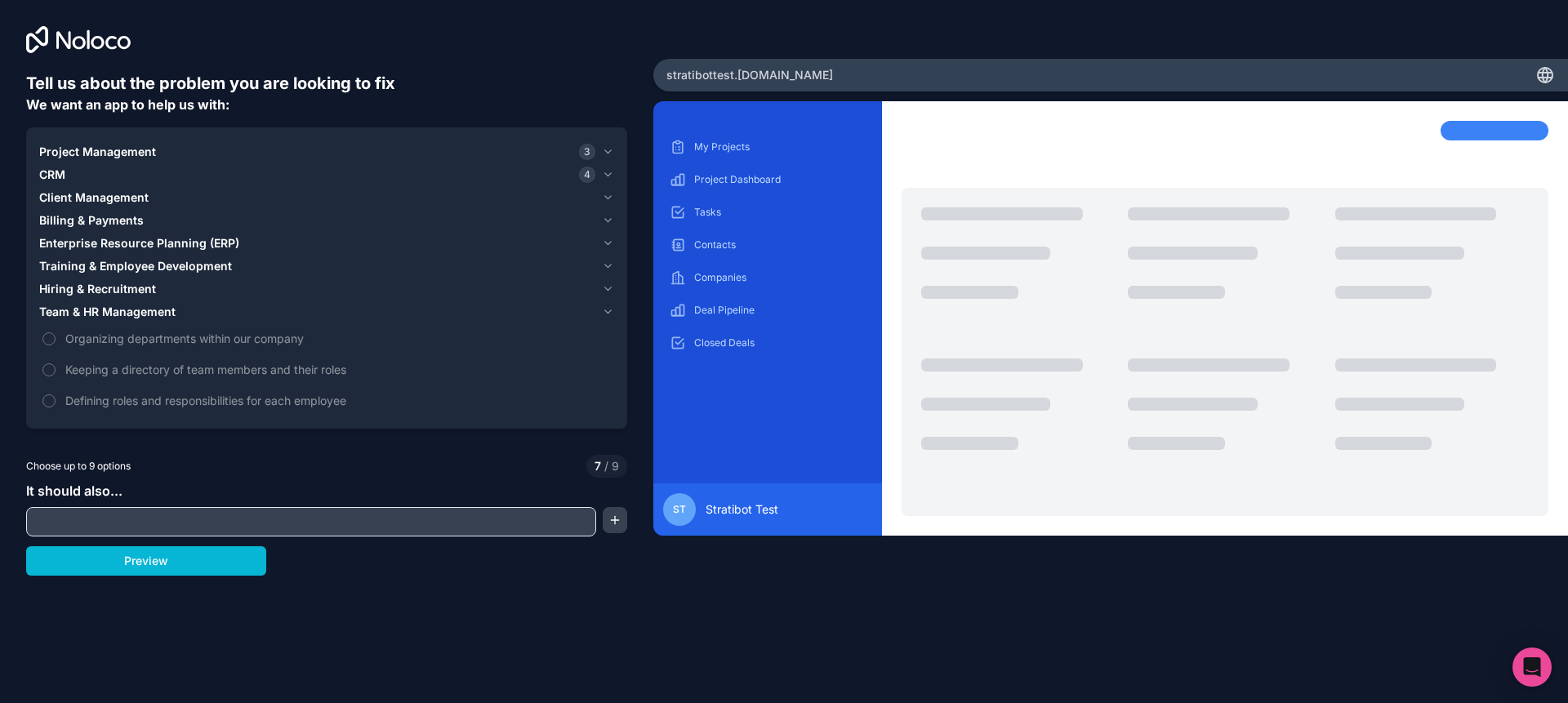
click at [284, 244] on div "Enterprise Resource Planning (ERP)" at bounding box center [317, 243] width 556 height 16
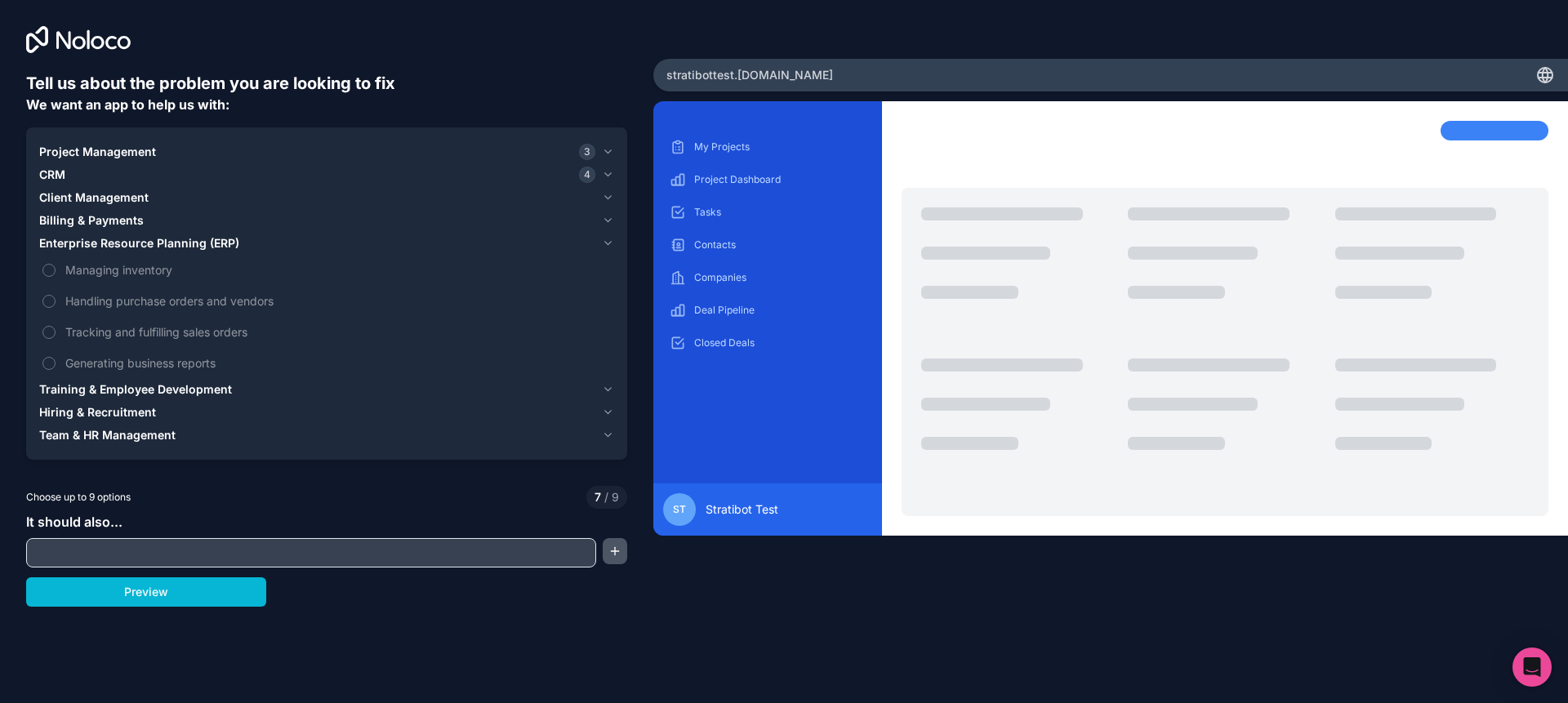
click at [613, 559] on button "button" at bounding box center [614, 551] width 24 height 26
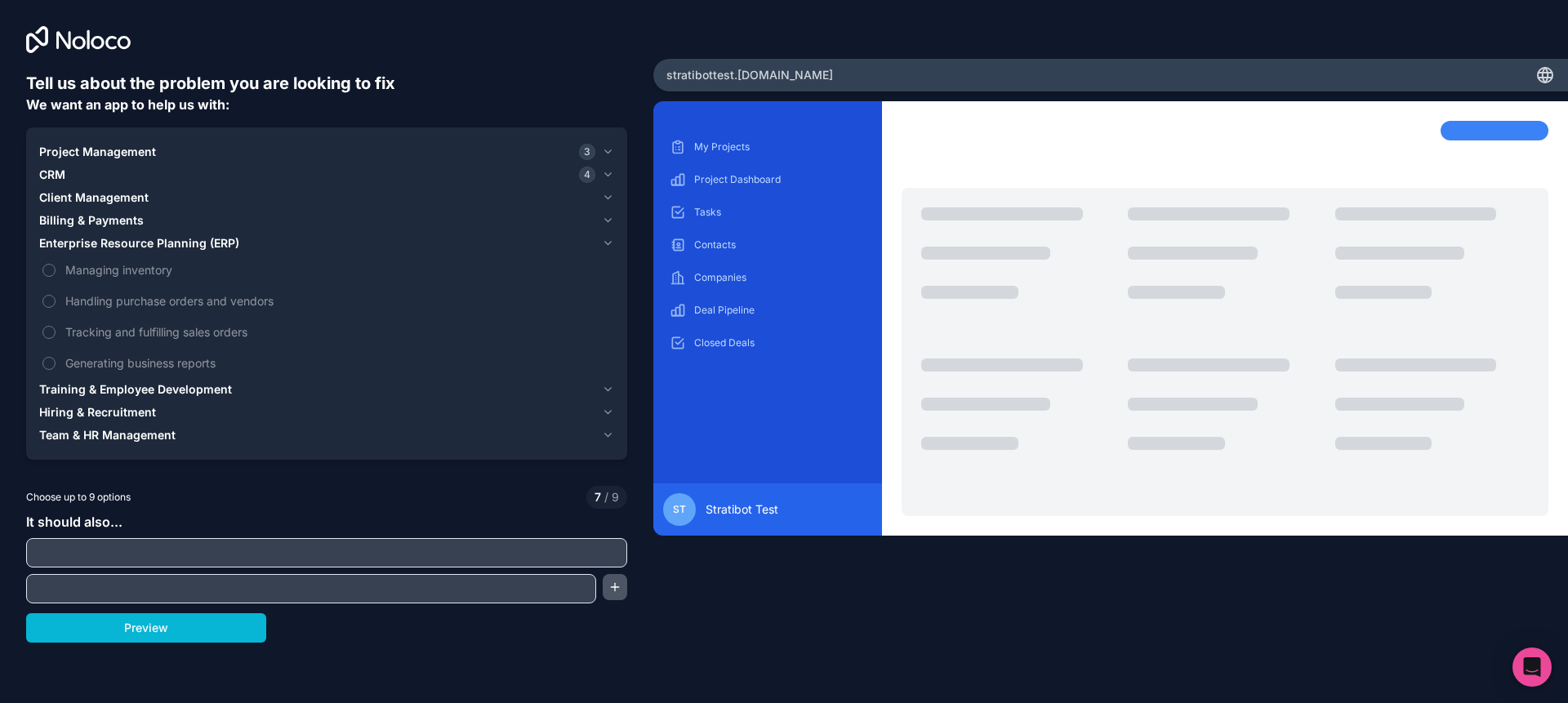
click at [621, 598] on button "button" at bounding box center [614, 587] width 24 height 26
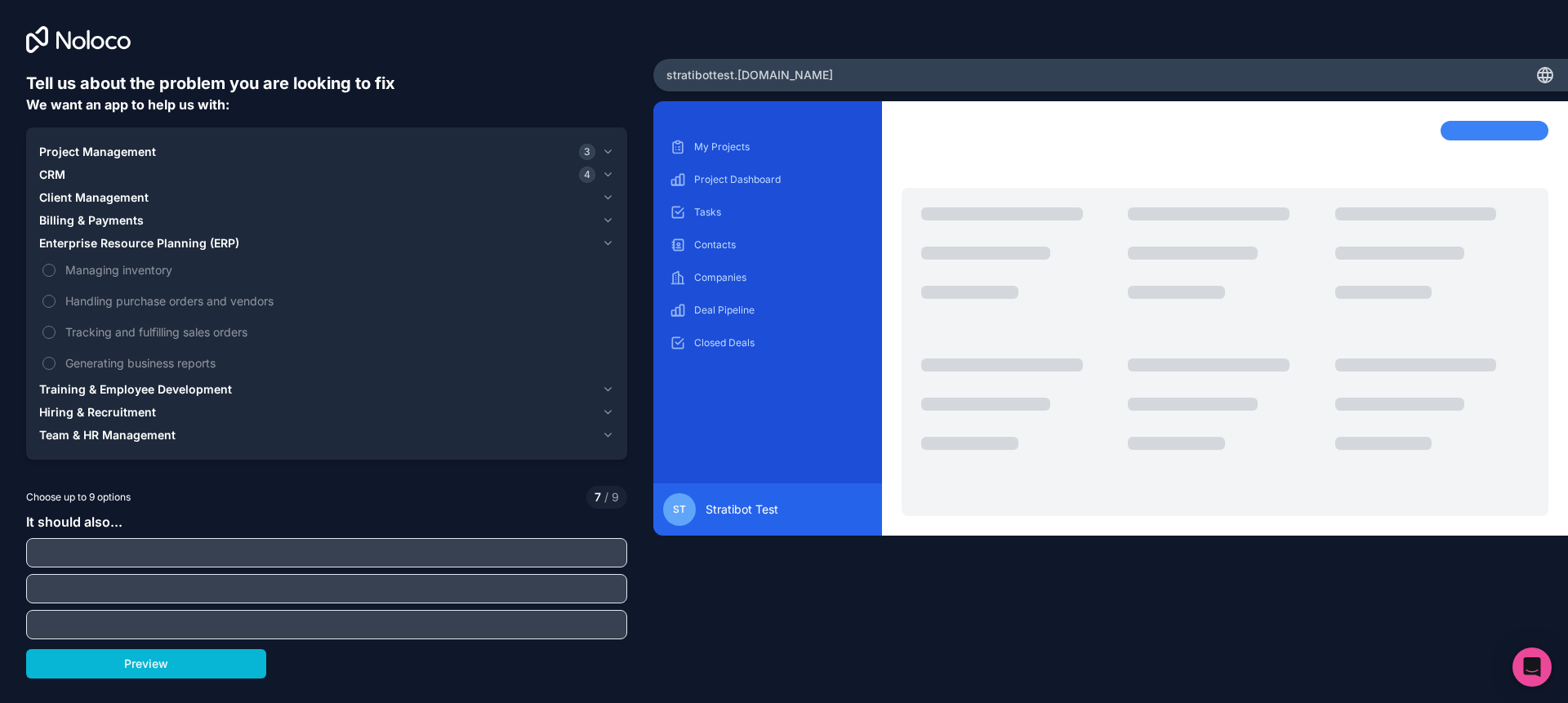
click at [196, 197] on div "Client Management" at bounding box center [317, 197] width 556 height 16
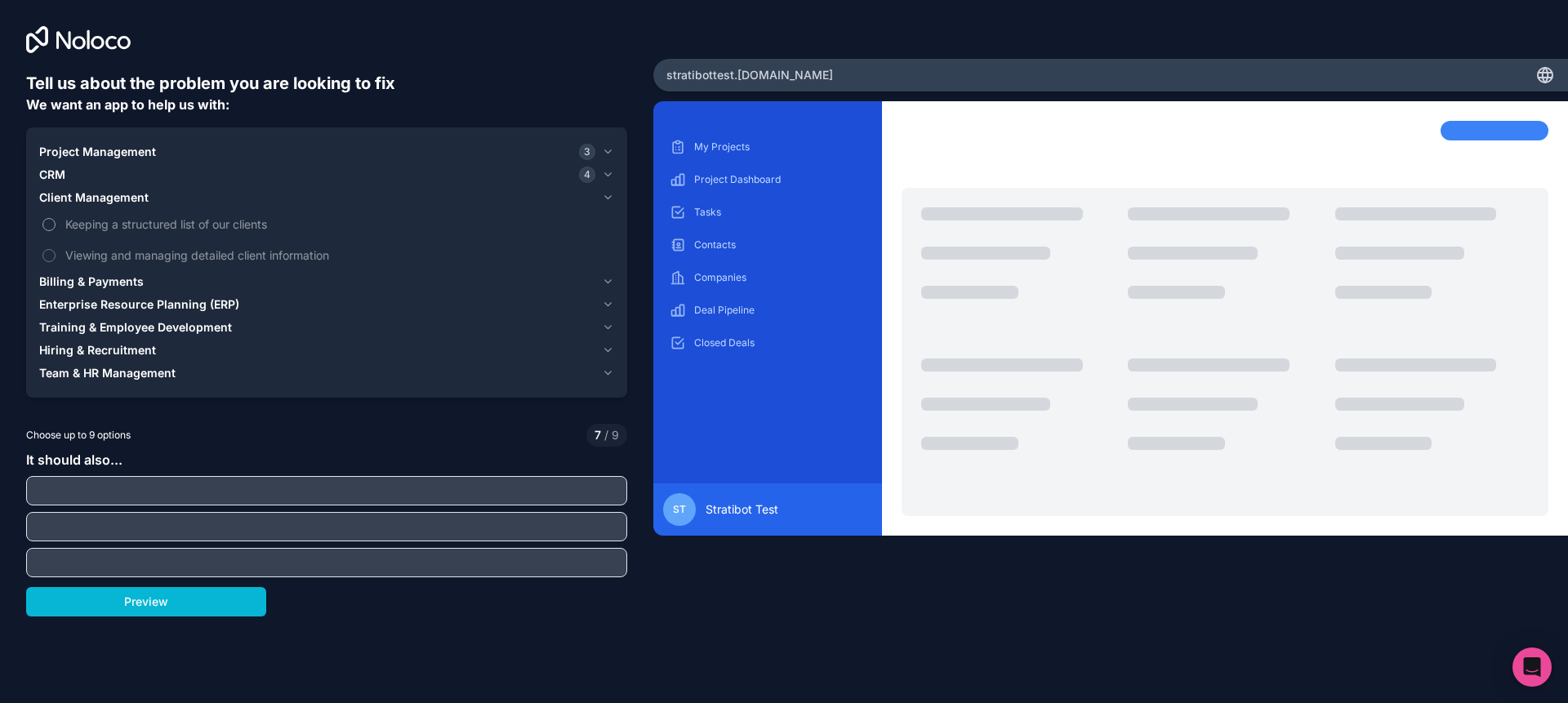
click at [43, 226] on button "Keeping a structured list of our clients" at bounding box center [49, 224] width 13 height 13
click at [46, 259] on button "Viewing and managing detailed client information" at bounding box center [49, 255] width 13 height 13
click at [220, 284] on div "Billing & Payments" at bounding box center [317, 281] width 556 height 16
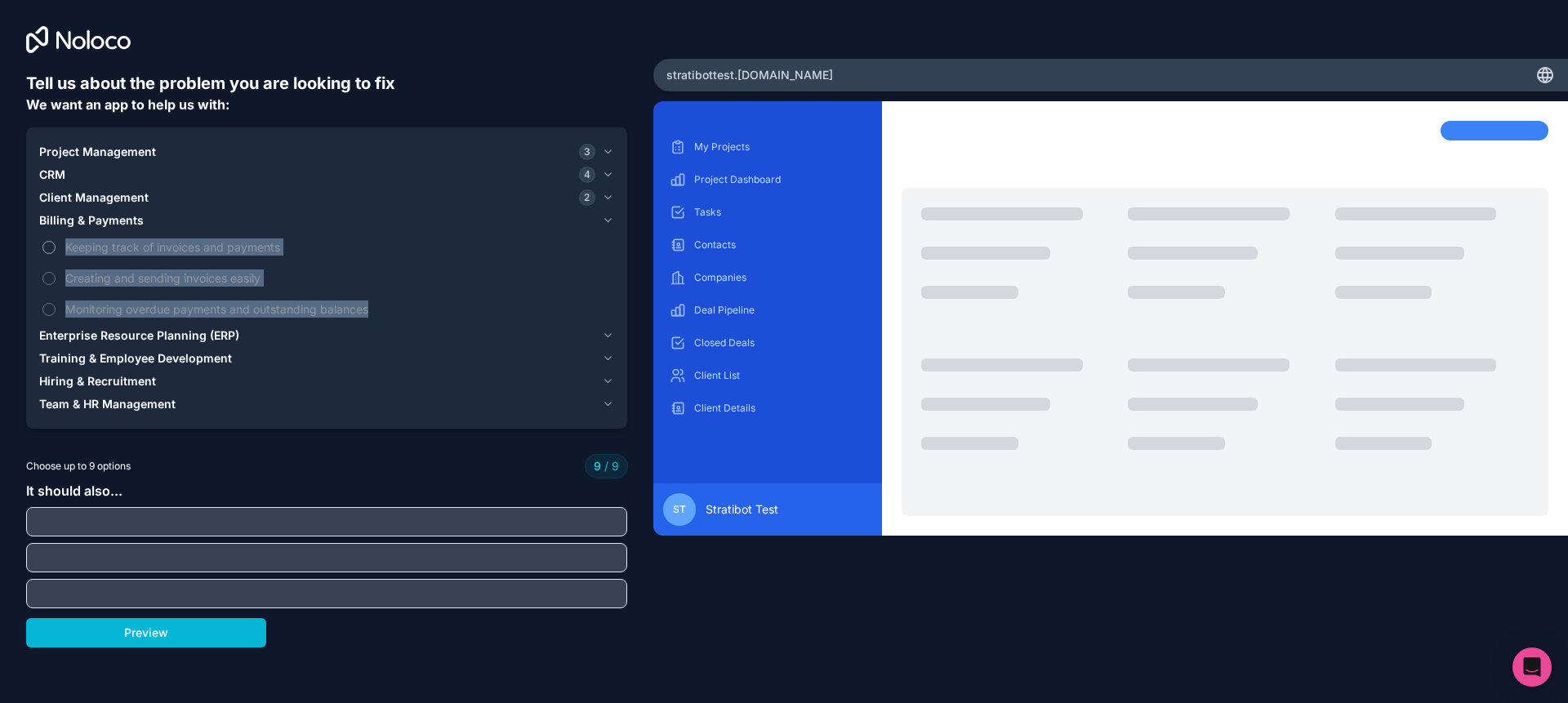
drag, startPoint x: 438, startPoint y: 313, endPoint x: 53, endPoint y: 240, distance: 391.9
click at [53, 240] on div "Keeping track of invoices and payments Creating and sending invoices easily Mon…" at bounding box center [327, 278] width 575 height 92
copy div "Keeping track of invoices and payments Creating and sending invoices easily Mon…"
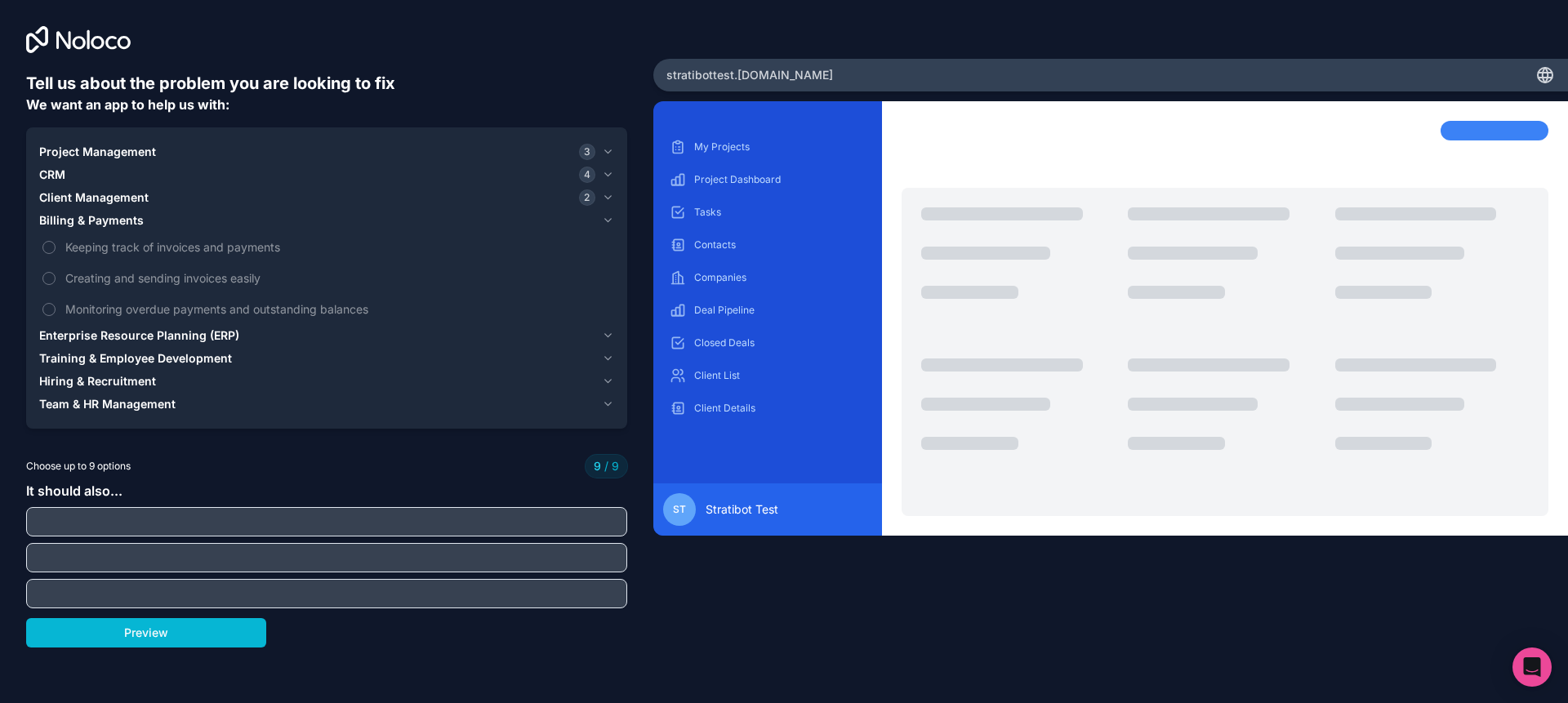
click at [252, 523] on input "text" at bounding box center [327, 523] width 593 height 23
paste input "Keeping track of invoices and payments Creating and sending invoices easily Mon…"
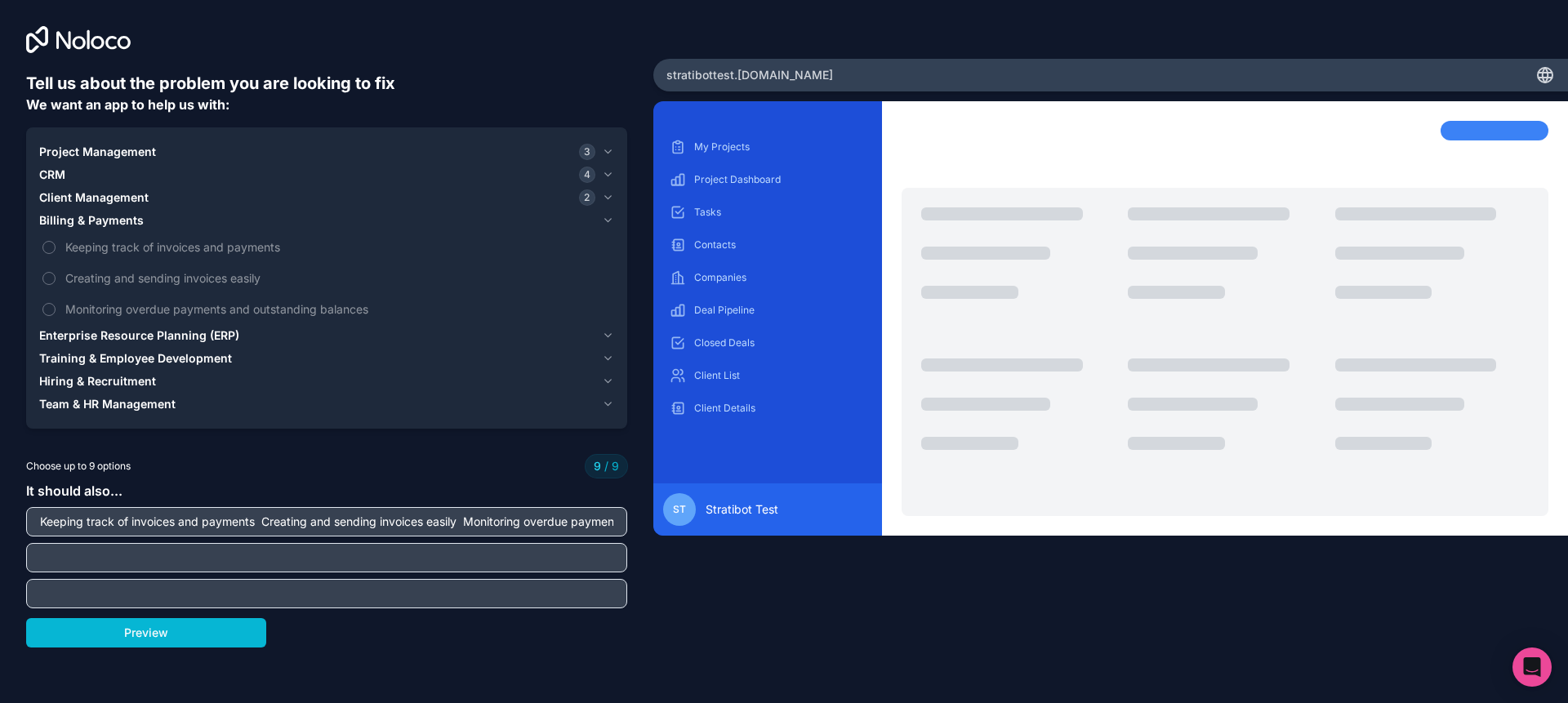
scroll to position [0, 160]
type input "Keeping track of invoices and payments Creating and sending invoices easily Mon…"
click at [277, 557] on input "text" at bounding box center [327, 558] width 593 height 23
type input "Act as a front-end for n8n and Make Automations, serving forms and buttons."
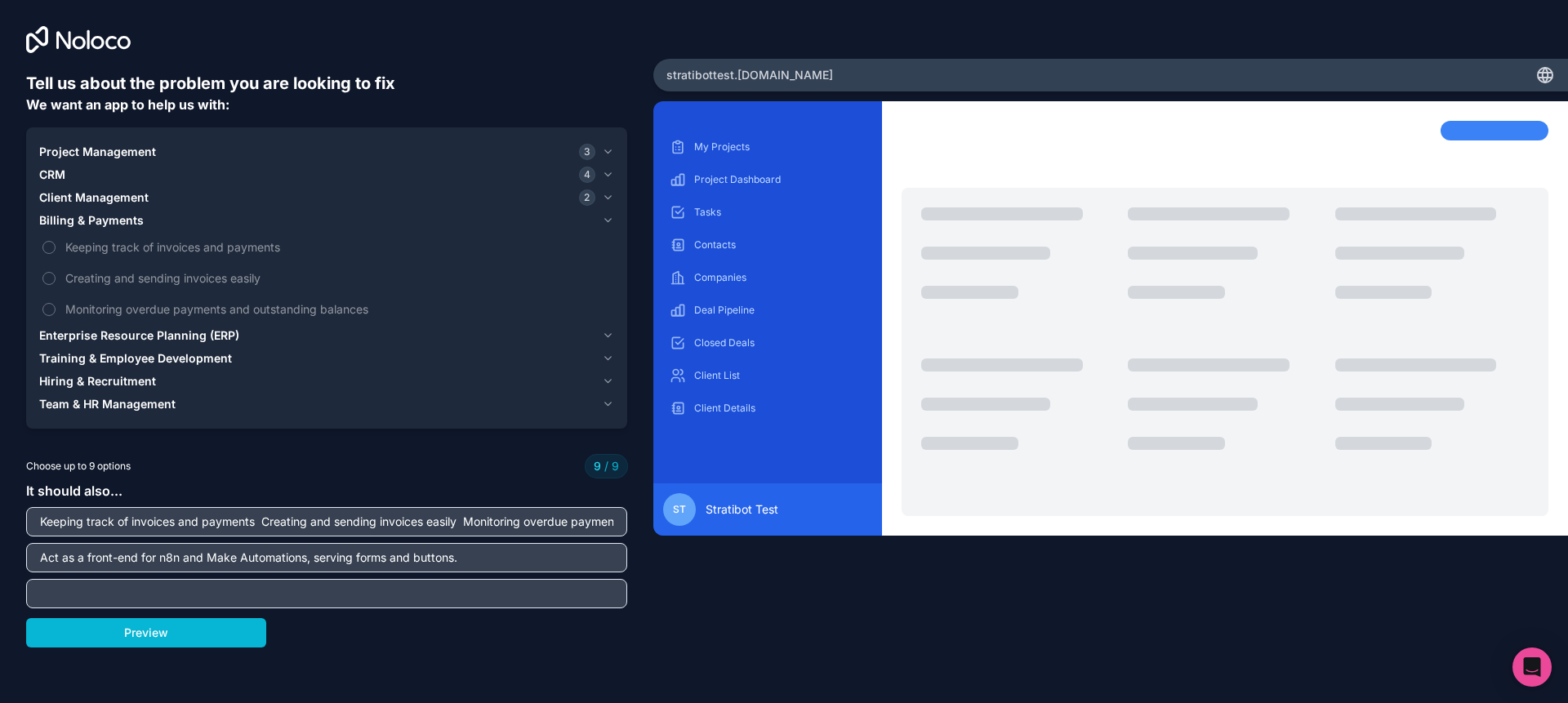
click at [356, 598] on input "text" at bounding box center [327, 594] width 593 height 23
type input "A"
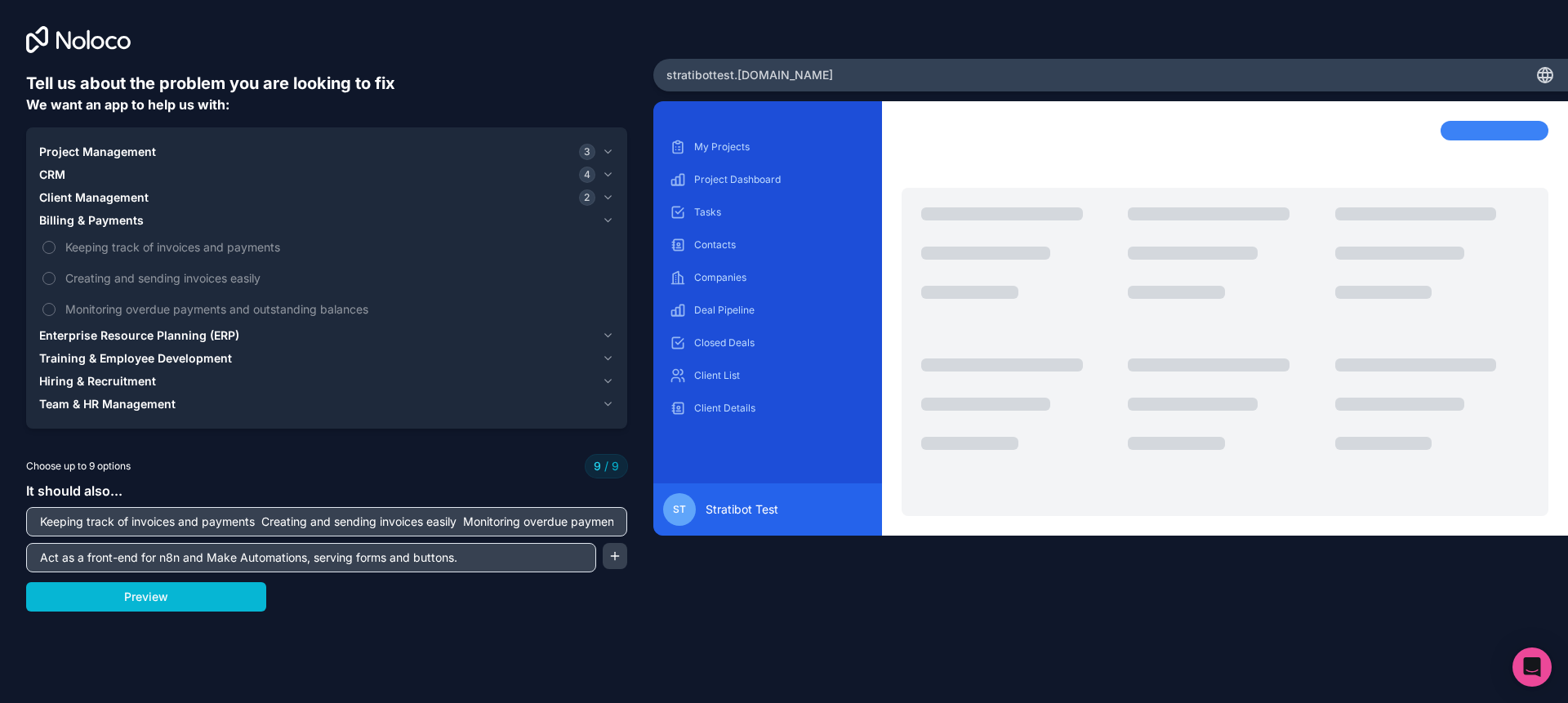
drag, startPoint x: 615, startPoint y: 559, endPoint x: 588, endPoint y: 571, distance: 29.5
click at [614, 559] on button "button" at bounding box center [614, 556] width 24 height 26
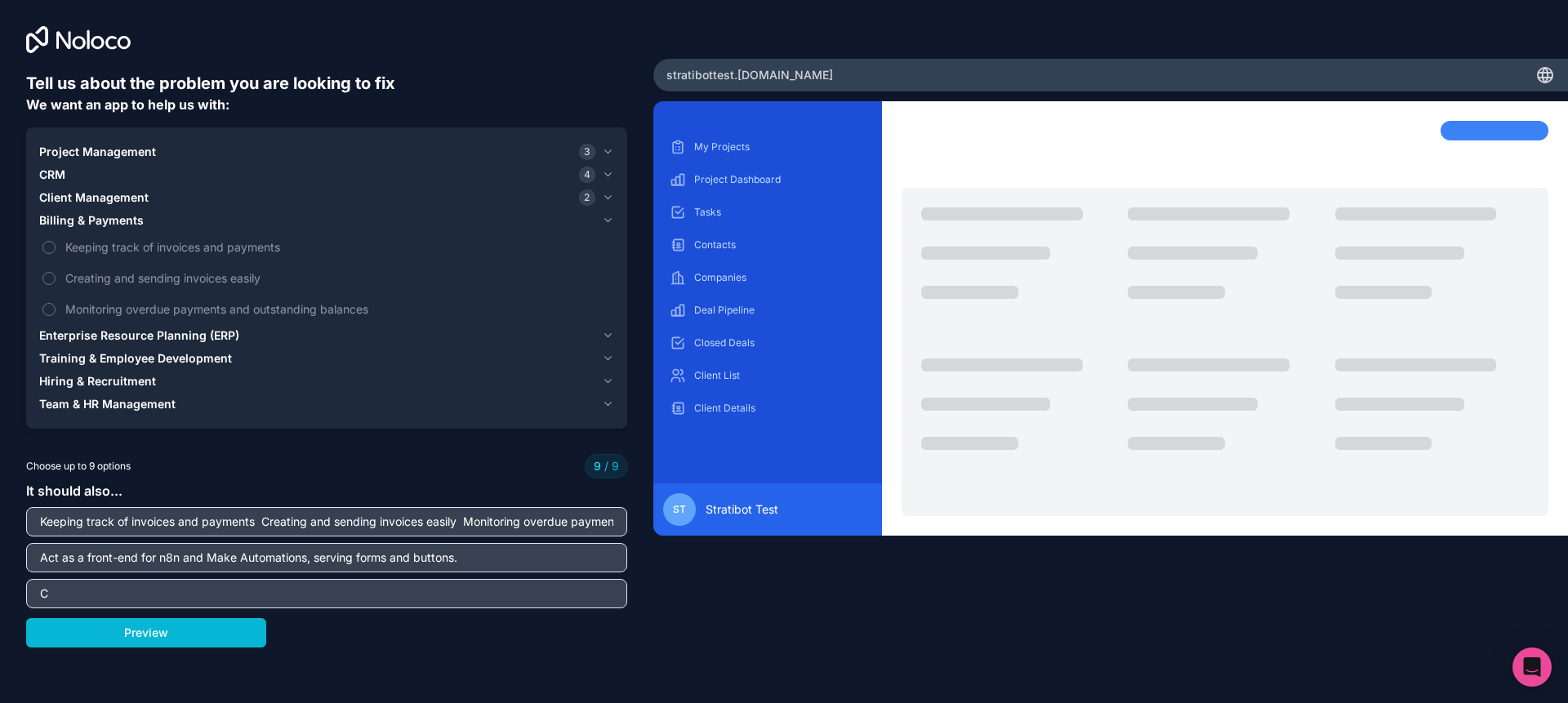
click at [520, 586] on input "C" at bounding box center [327, 594] width 593 height 23
type input "Create a knowledgebase."
click at [63, 630] on button "Preview" at bounding box center [146, 632] width 240 height 29
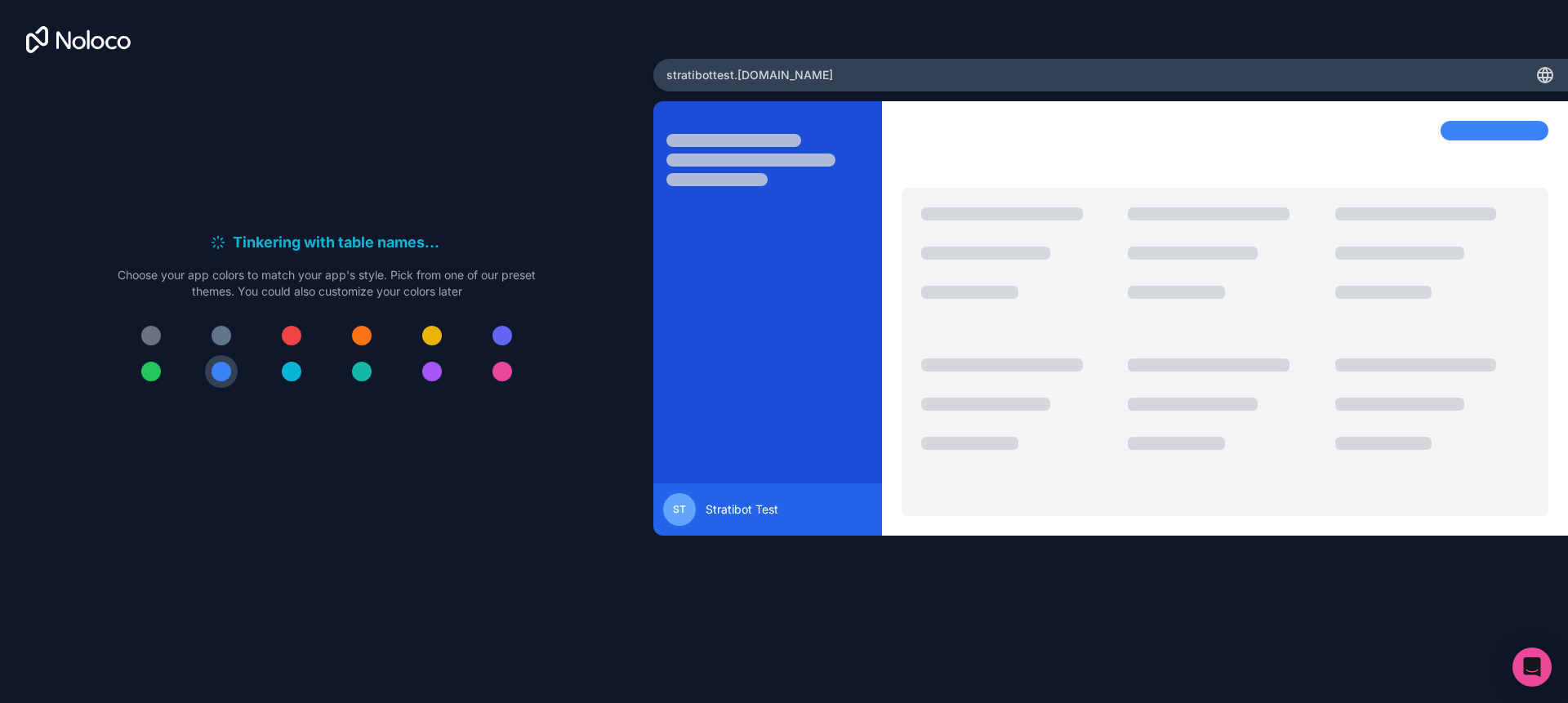
click at [301, 374] on button at bounding box center [291, 372] width 33 height 33
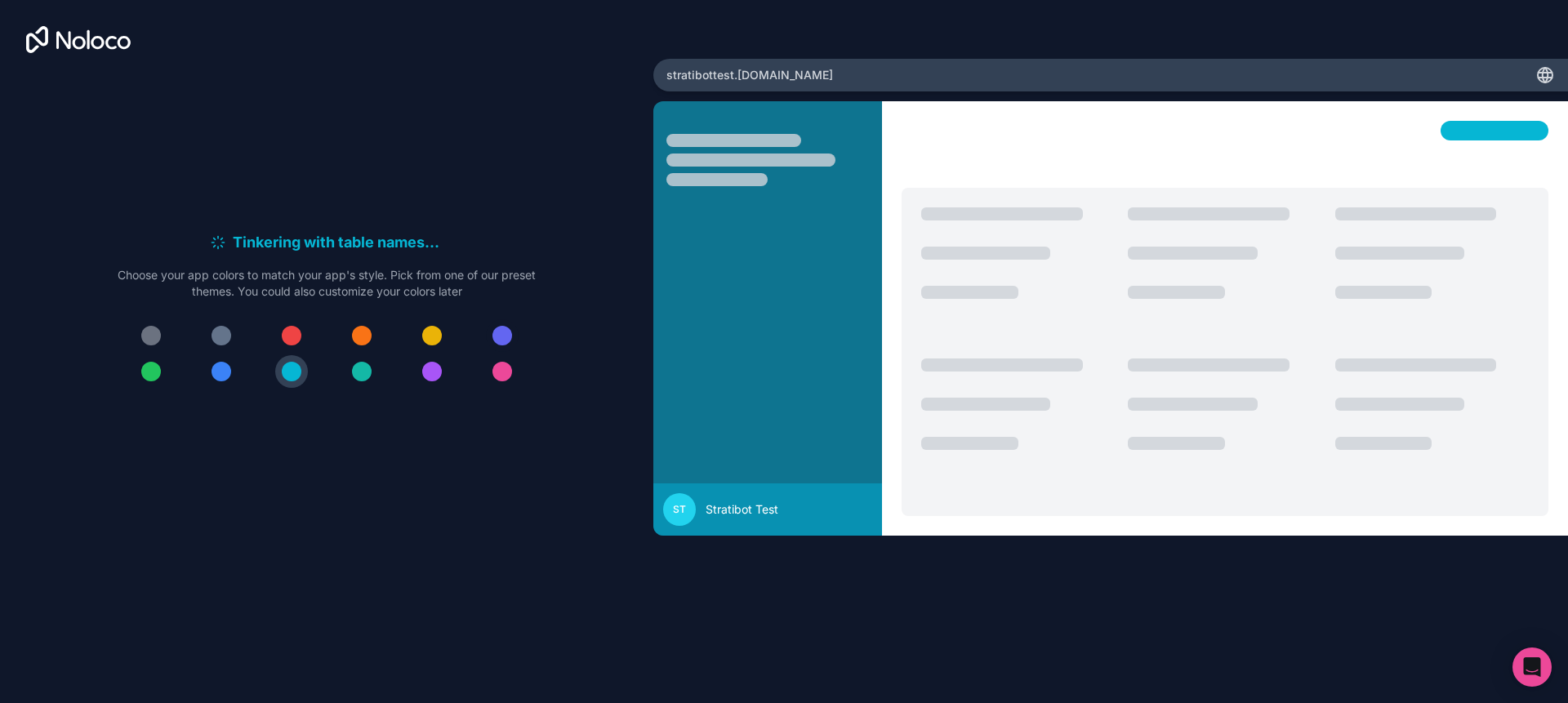
click at [504, 340] on div at bounding box center [502, 336] width 20 height 20
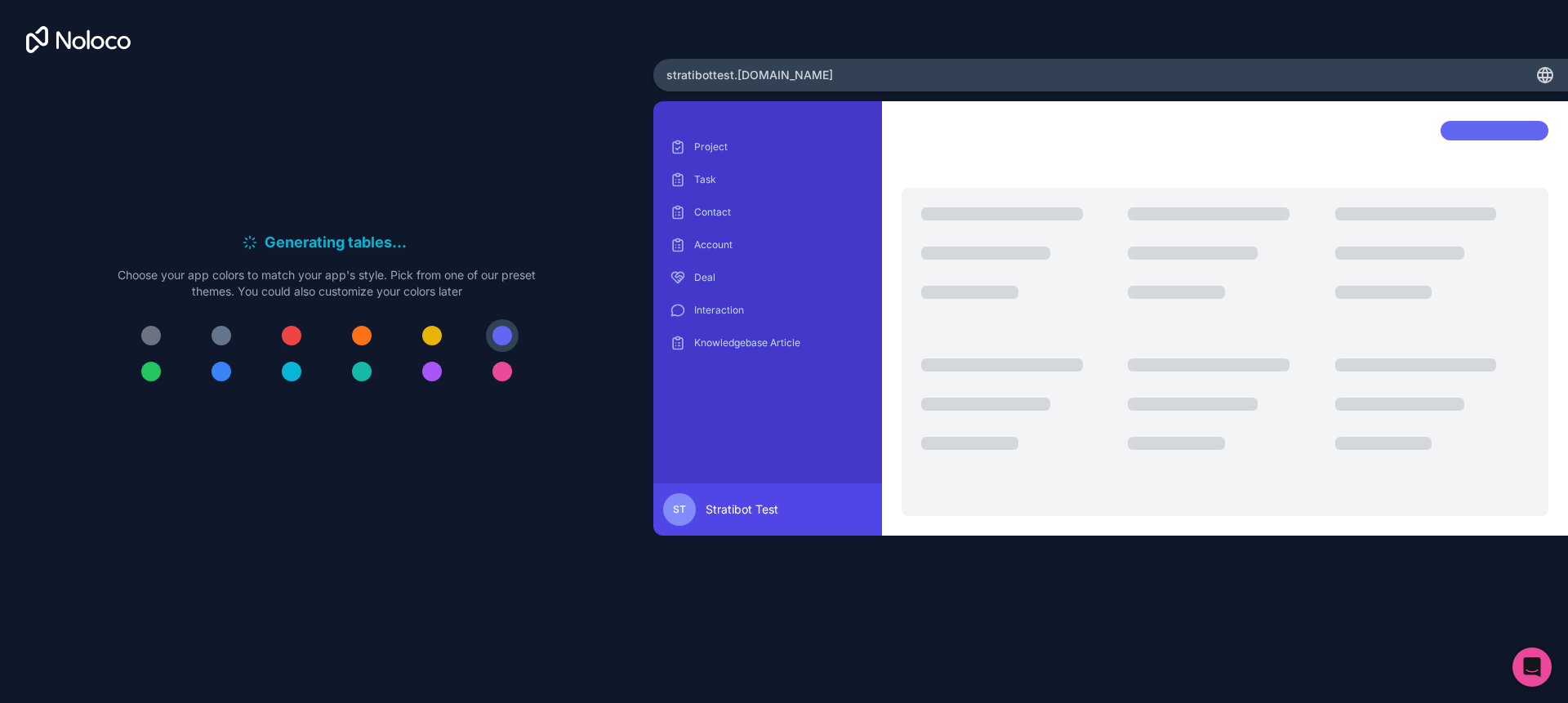
click at [220, 375] on div at bounding box center [221, 372] width 20 height 20
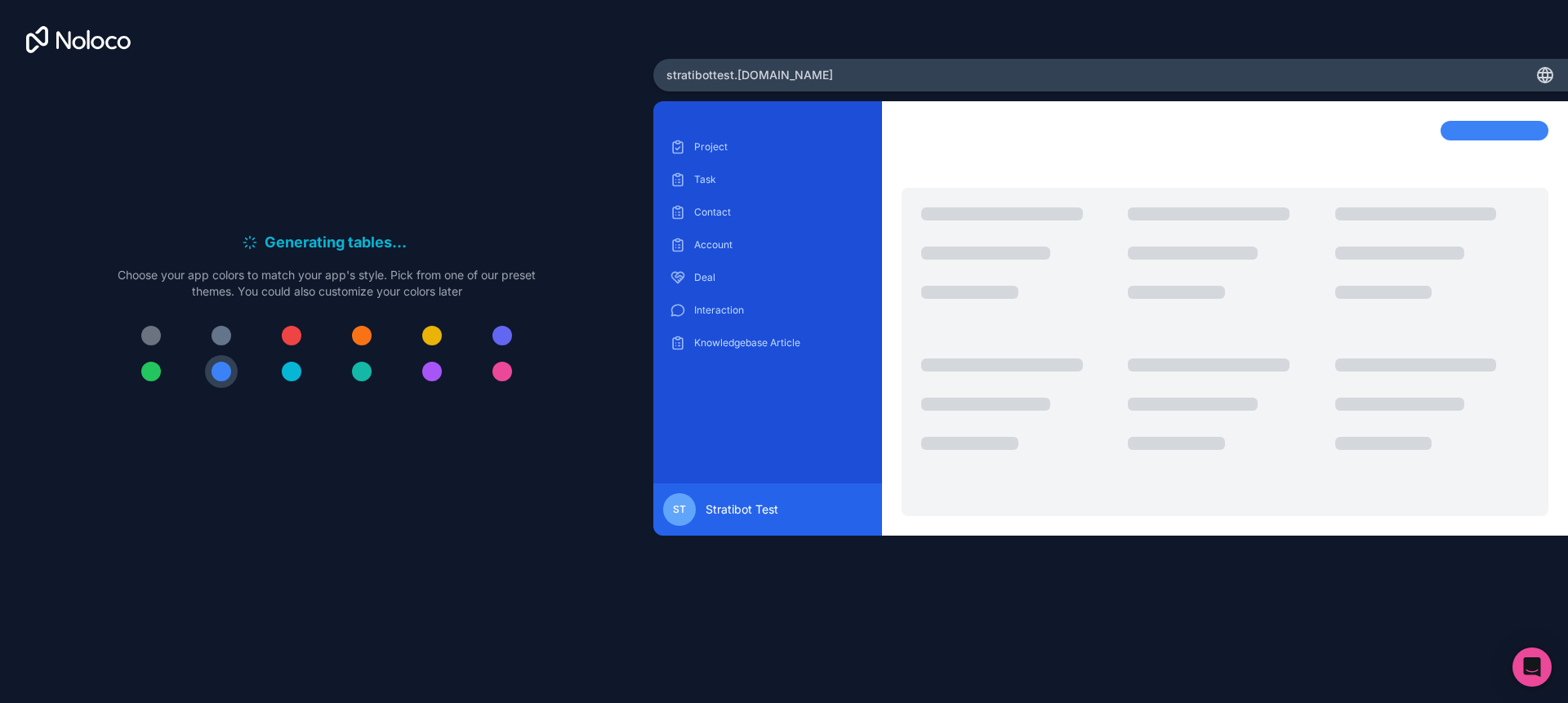
click at [282, 371] on div at bounding box center [292, 372] width 20 height 20
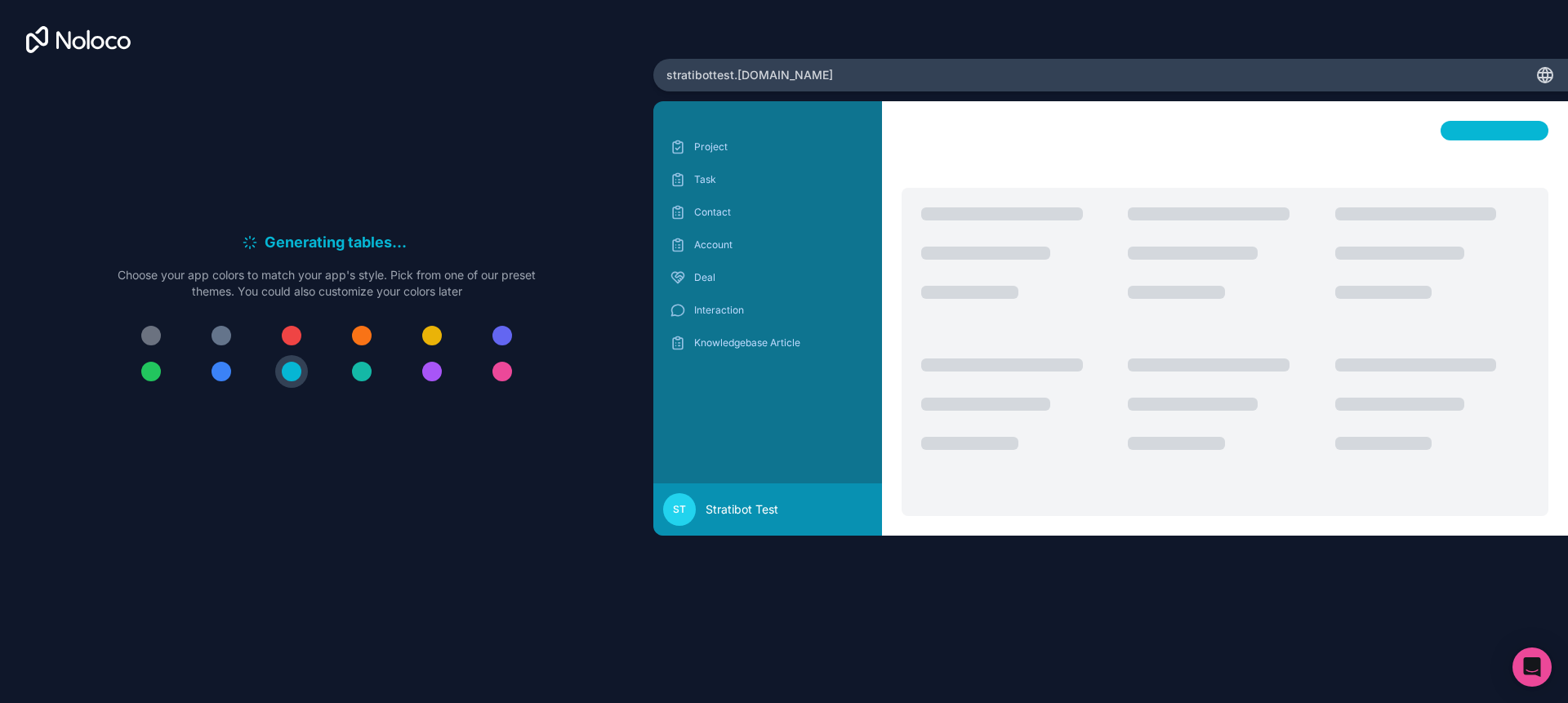
drag, startPoint x: 291, startPoint y: 333, endPoint x: 325, endPoint y: 484, distance: 154.8
click at [285, 336] on div at bounding box center [292, 336] width 20 height 20
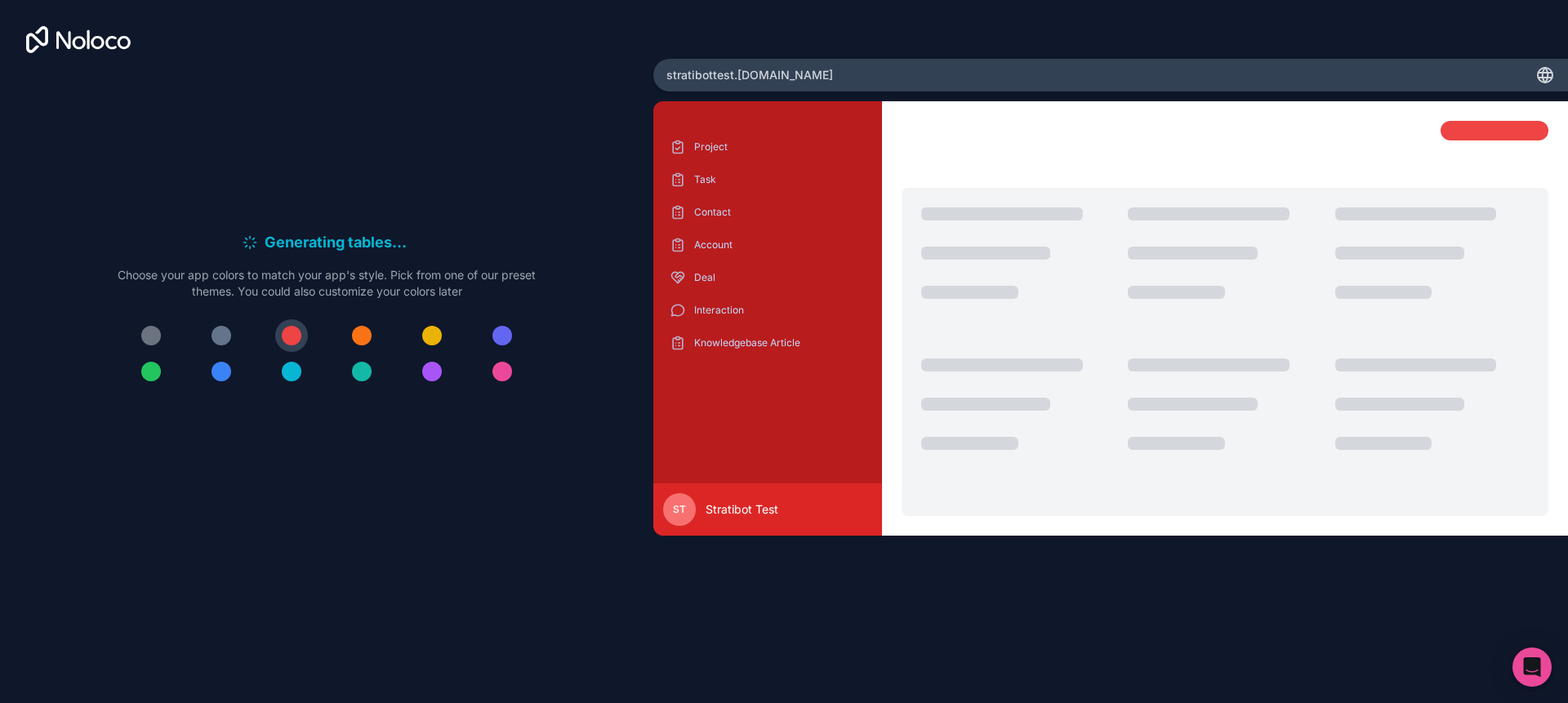
click at [354, 333] on div at bounding box center [362, 336] width 20 height 20
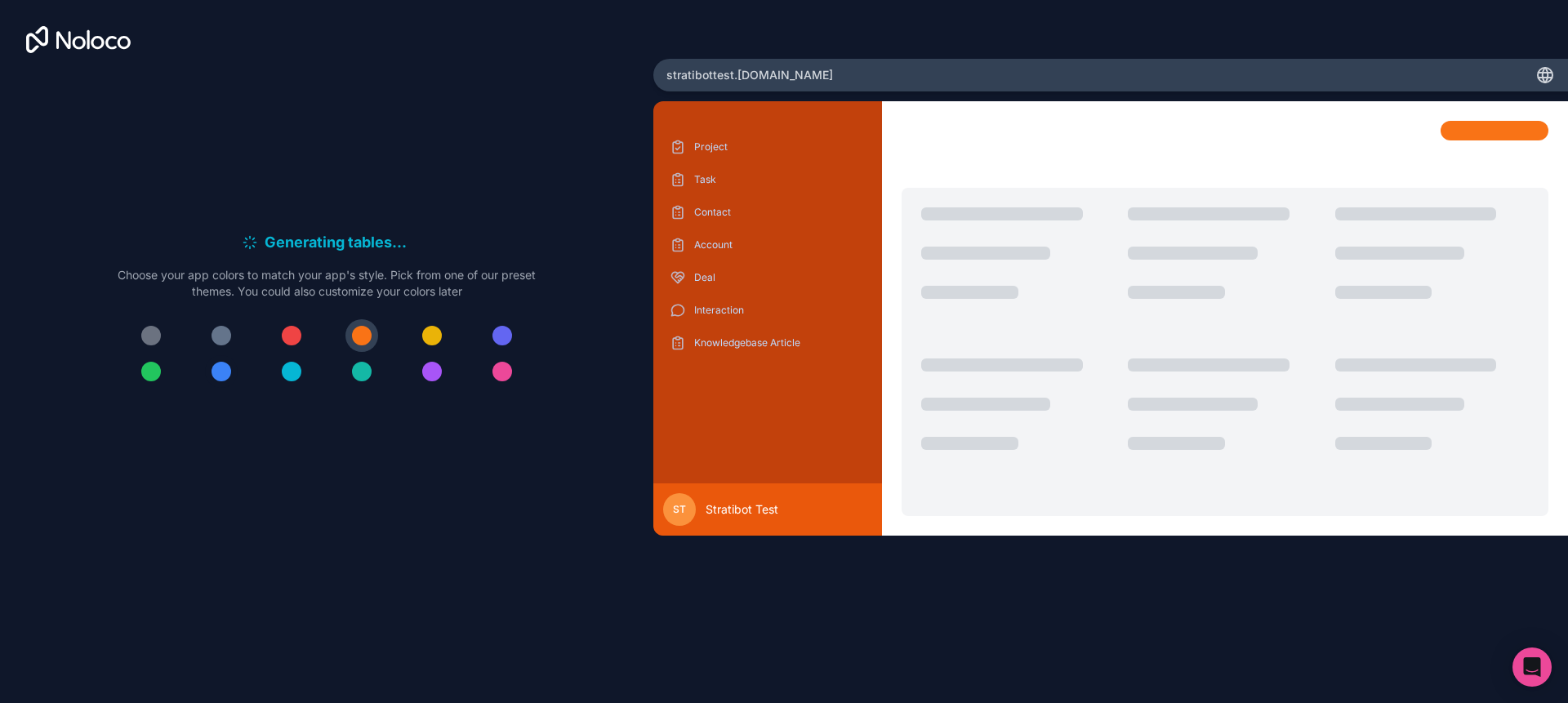
click at [215, 371] on div at bounding box center [221, 372] width 20 height 20
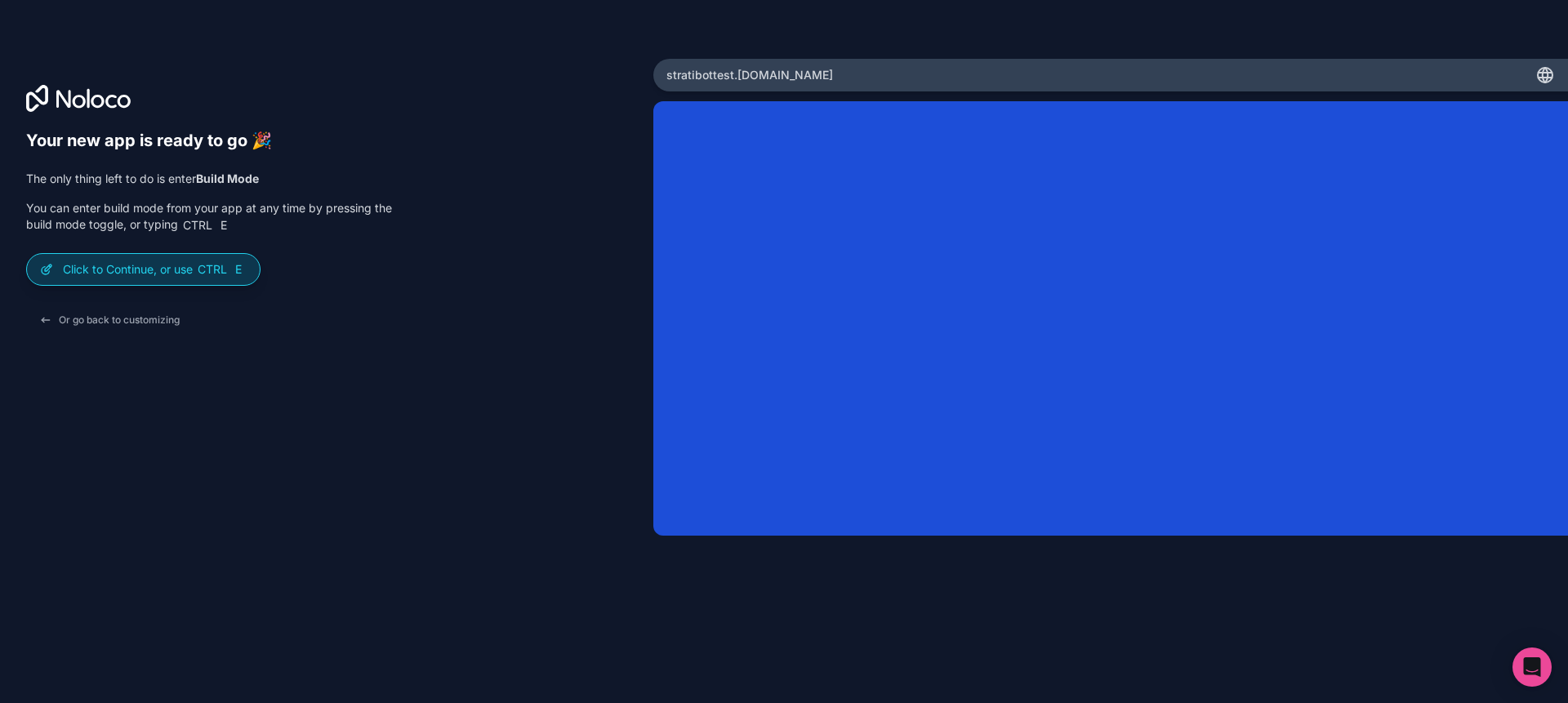
click at [71, 278] on div "Click to Continue, or use Ctrl E" at bounding box center [143, 269] width 233 height 31
